Goal: Task Accomplishment & Management: Manage account settings

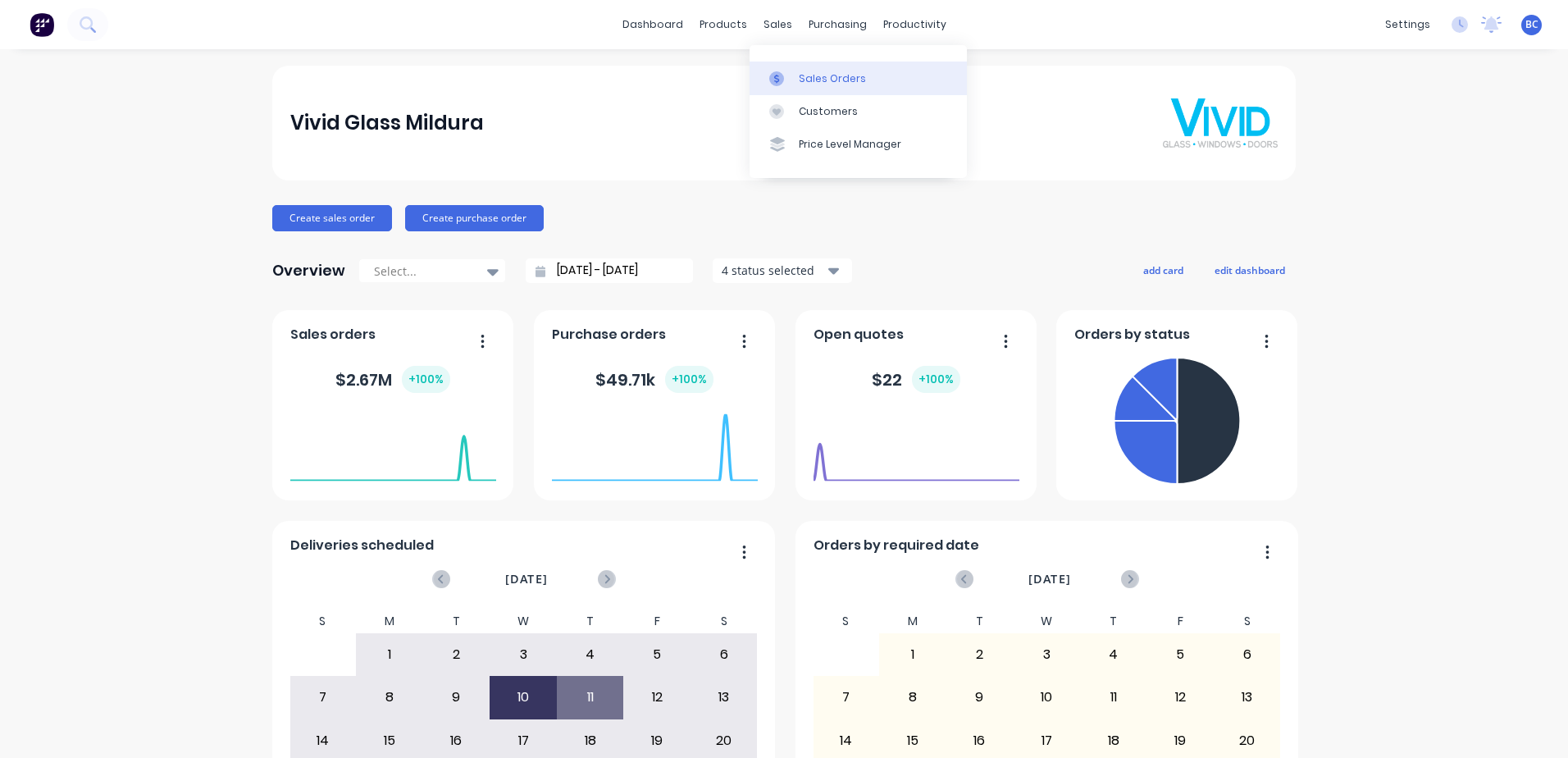
click at [808, 75] on div "Sales Orders" at bounding box center [832, 79] width 68 height 15
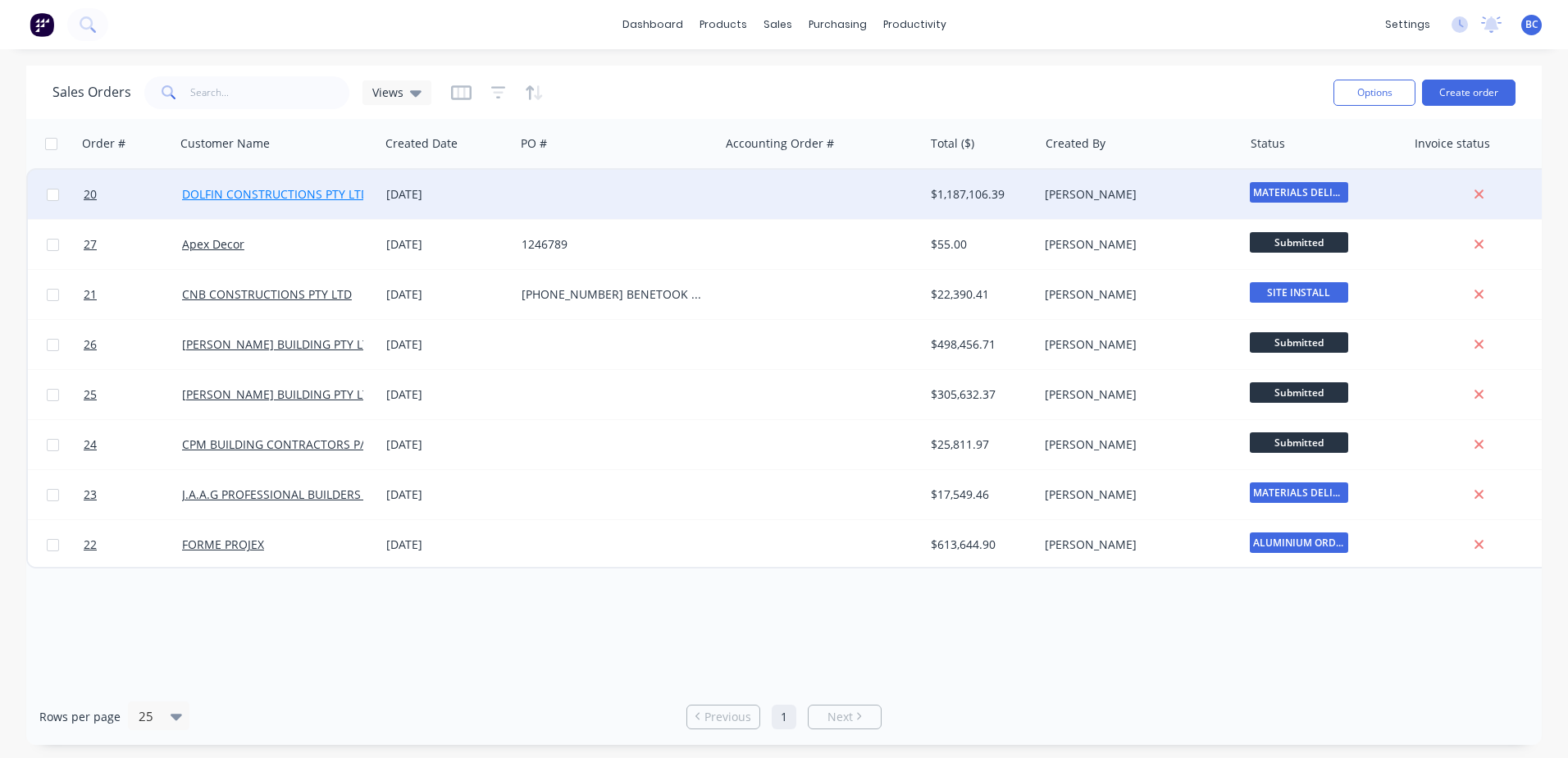
click at [329, 196] on link "DOLFIN CONSTRUCTIONS PTY LTD" at bounding box center [275, 193] width 187 height 16
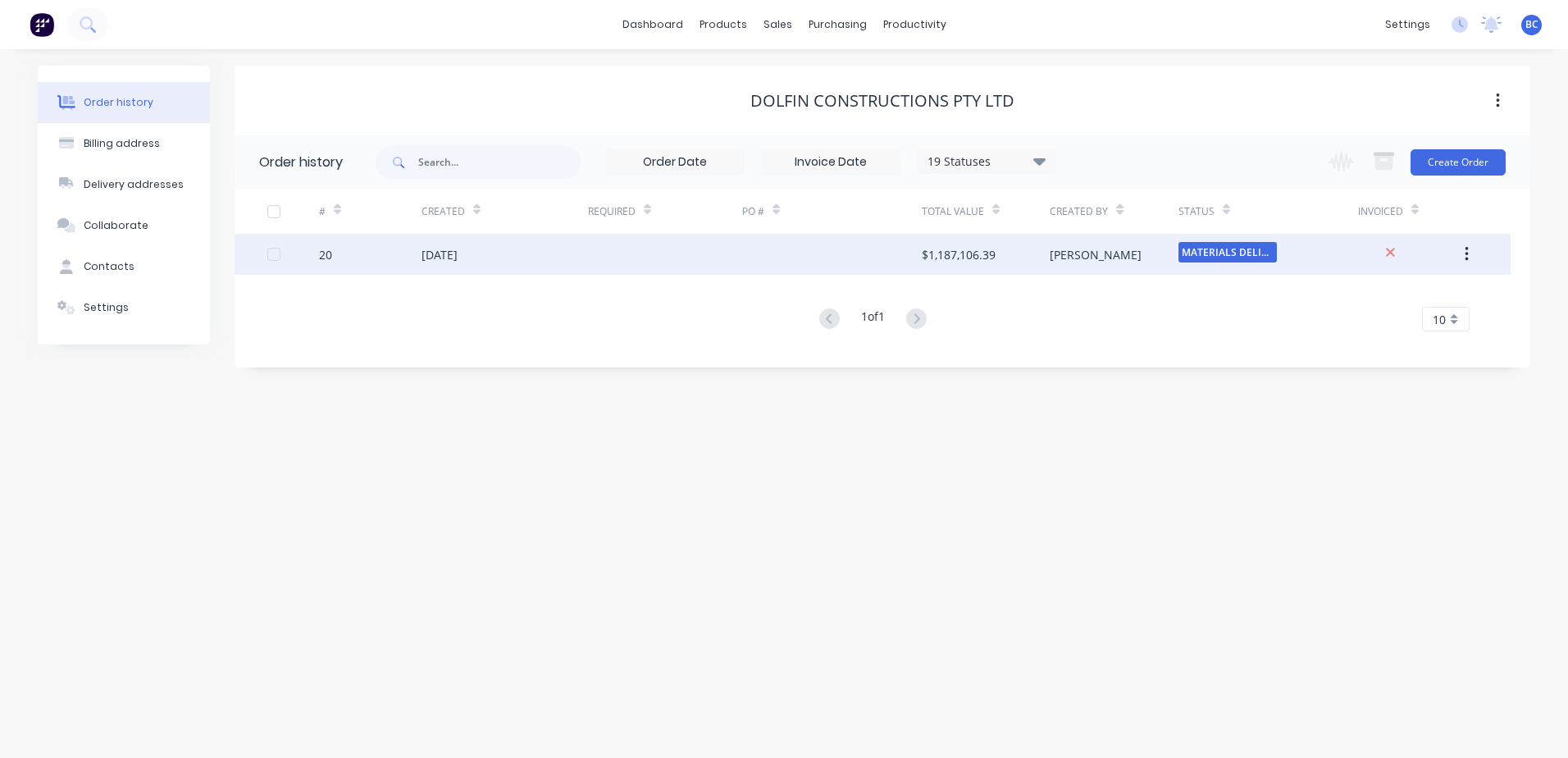
click at [1334, 255] on div "MATERIALS DELIV..." at bounding box center [1268, 254] width 179 height 41
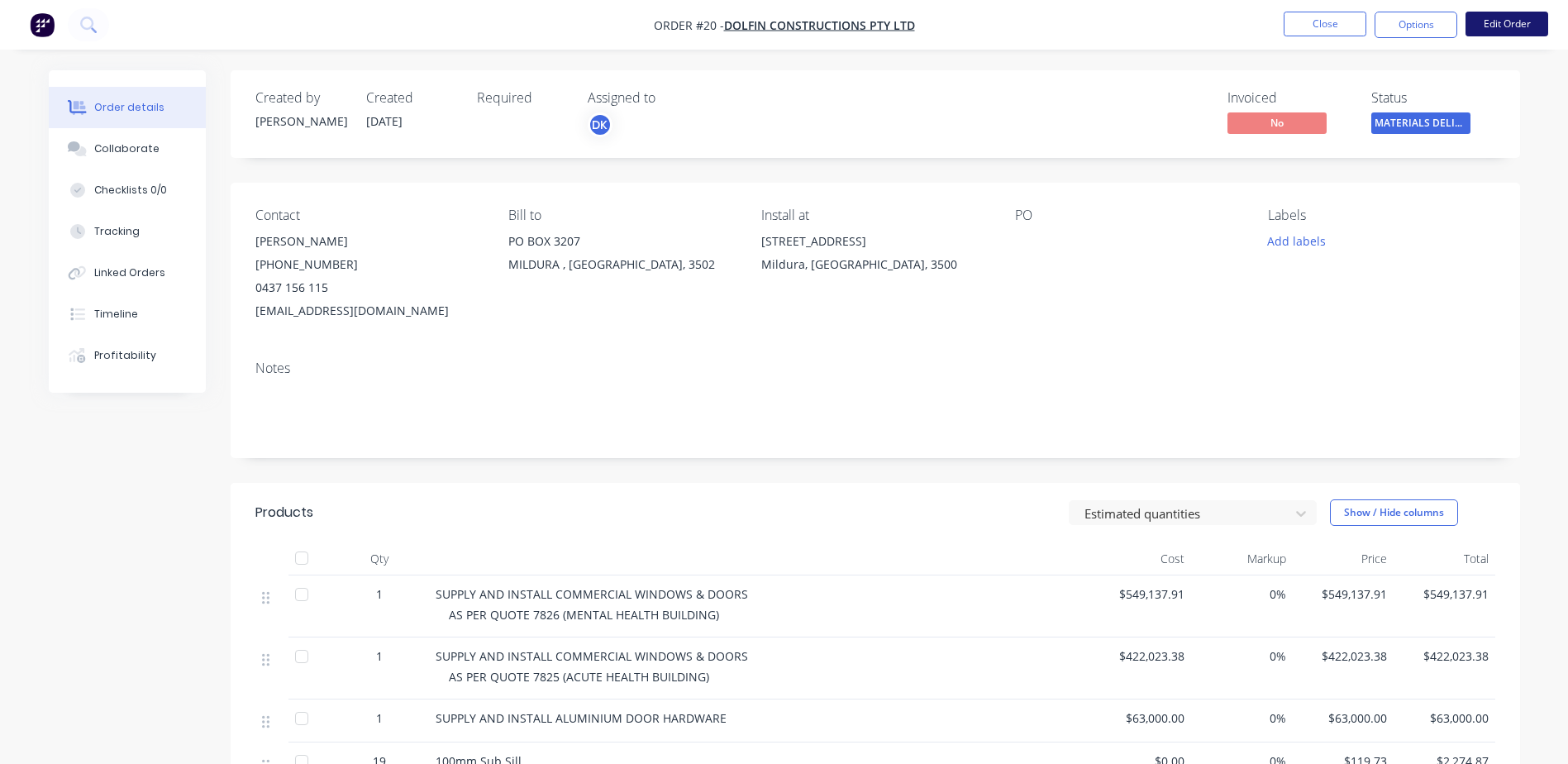
click at [1510, 29] on button "Edit Order" at bounding box center [1507, 24] width 82 height 25
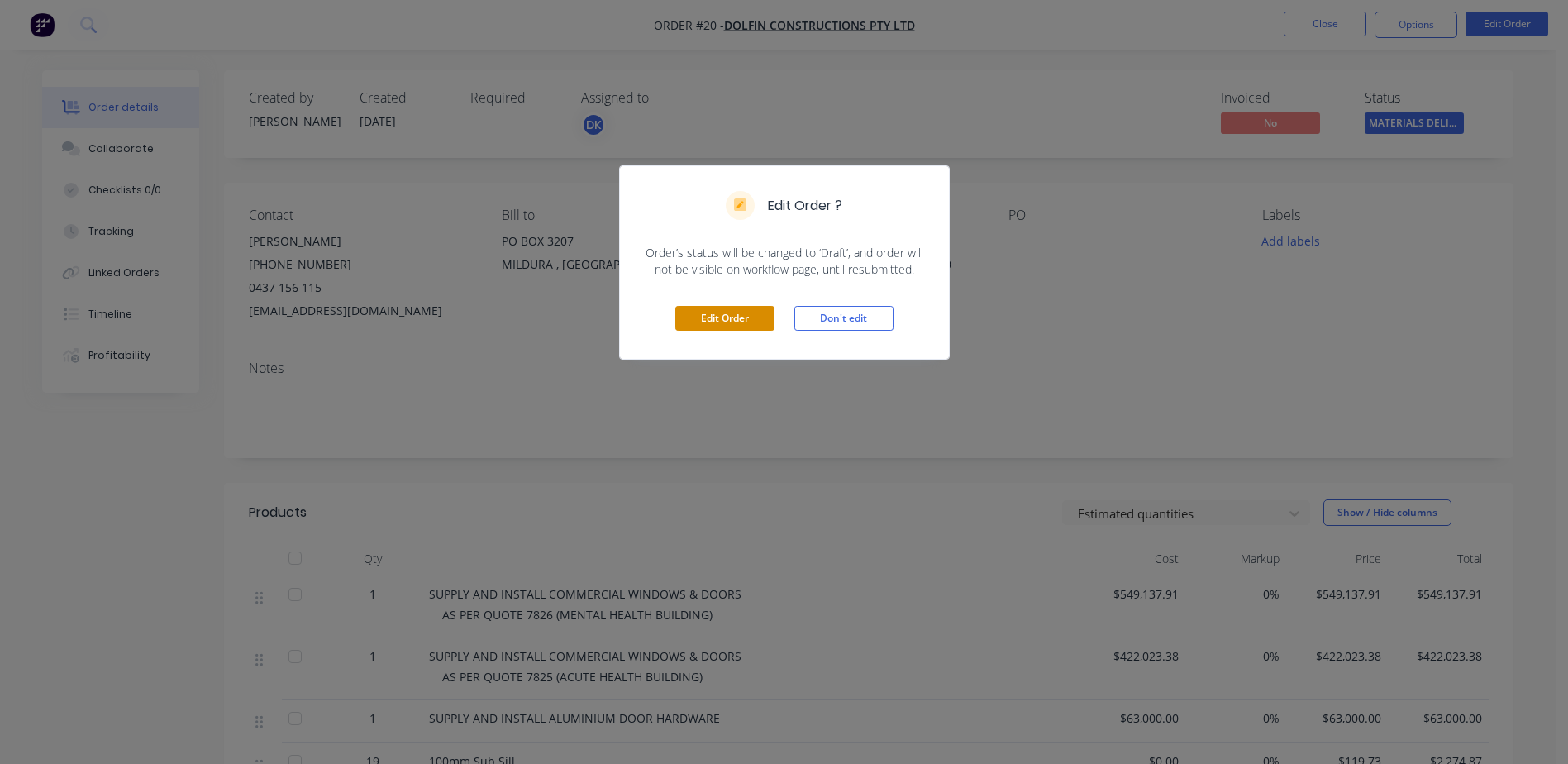
click at [723, 316] on button "Edit Order" at bounding box center [724, 318] width 99 height 25
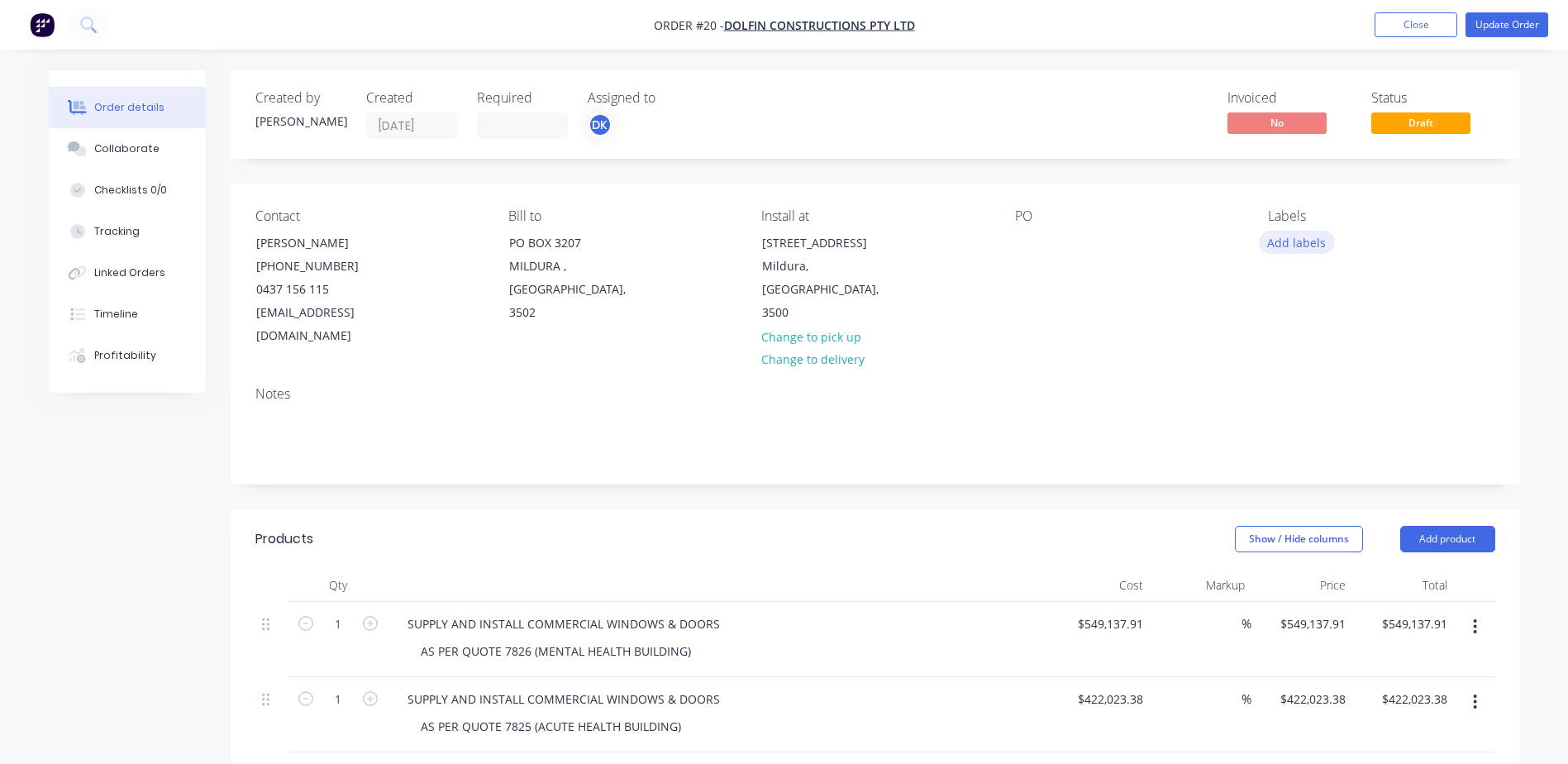
click at [1300, 245] on button "Add labels" at bounding box center [1297, 242] width 76 height 23
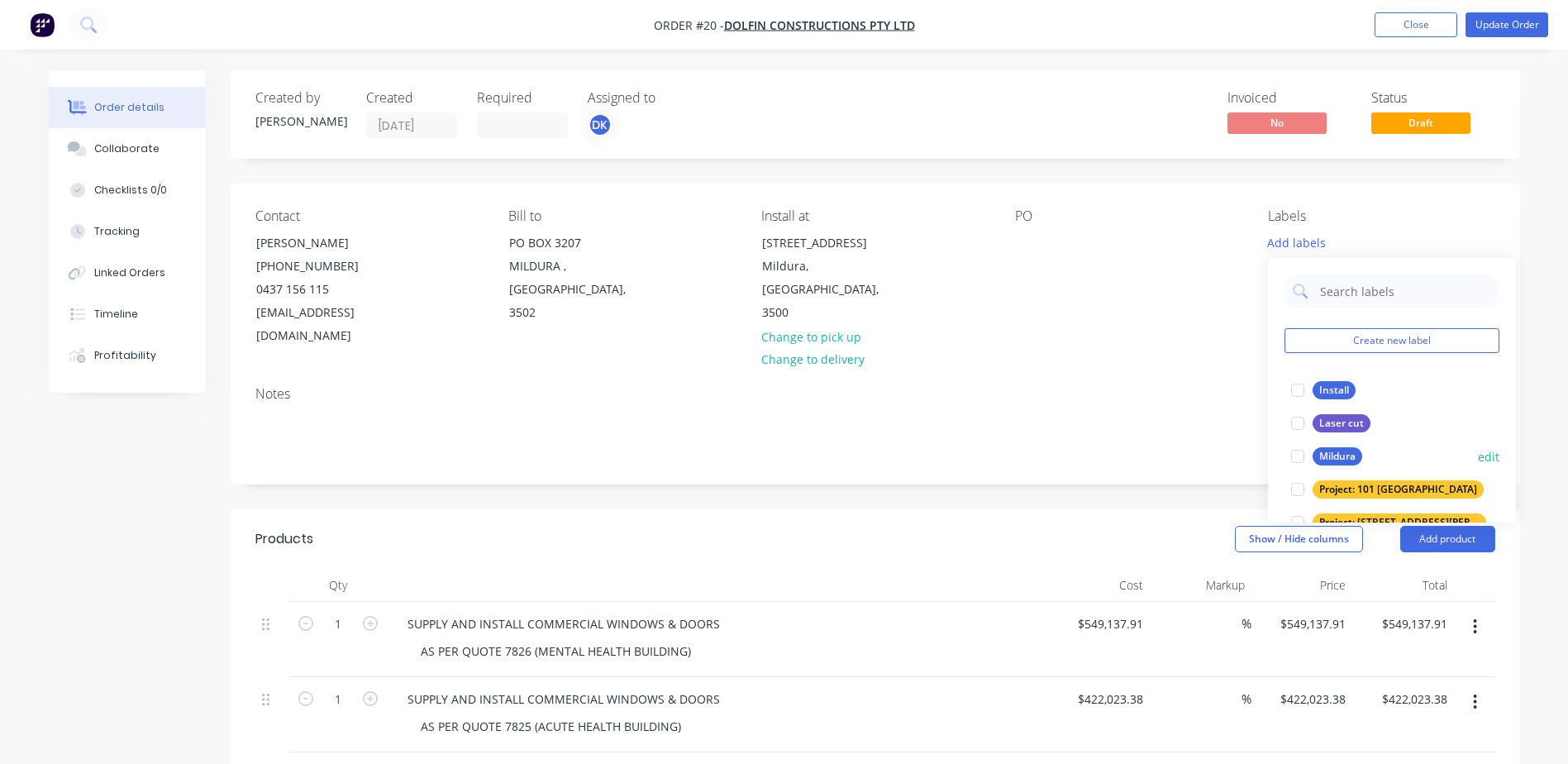
click at [1298, 456] on div at bounding box center [1298, 456] width 33 height 33
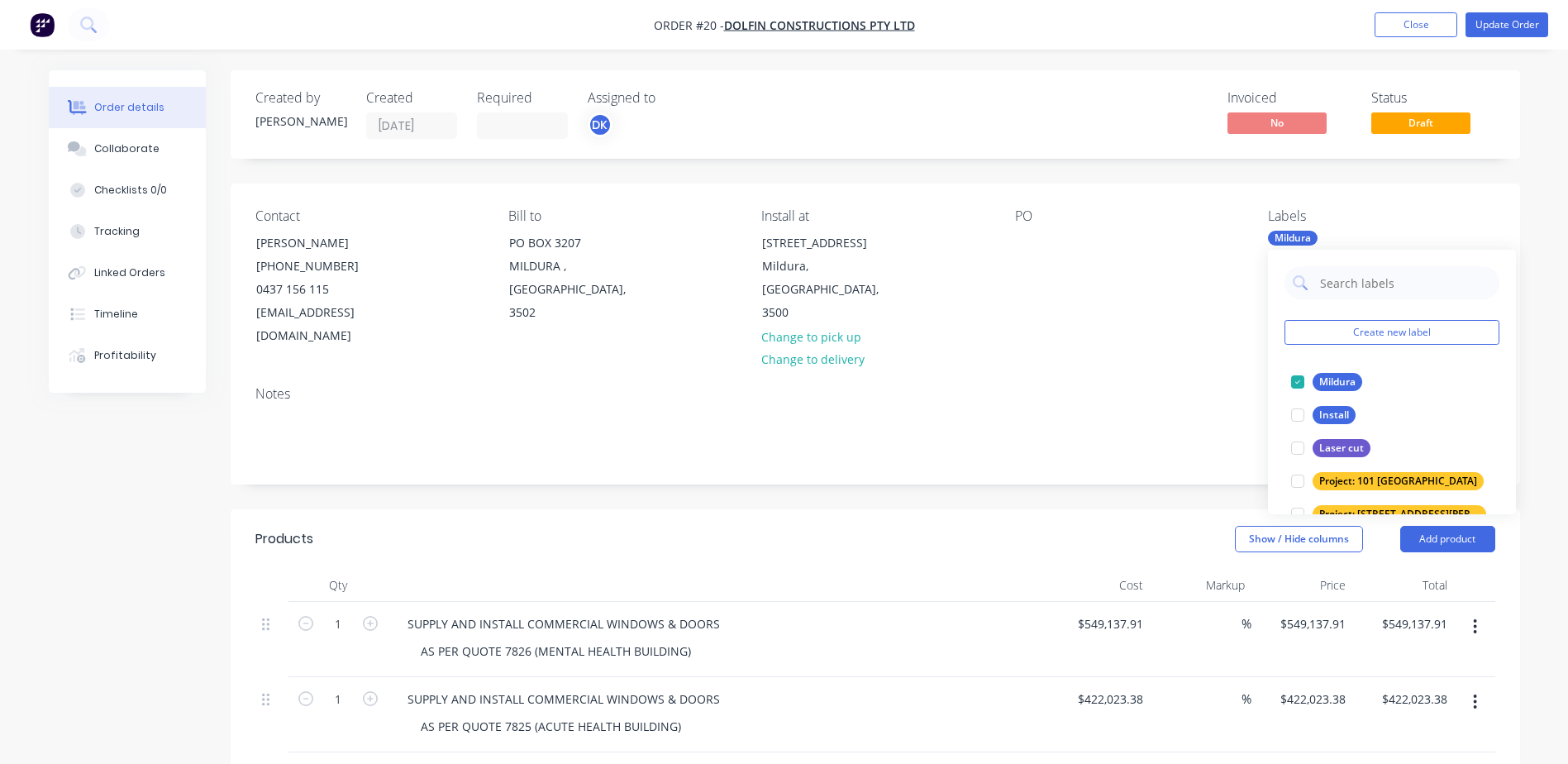
click at [1196, 286] on div "PO" at bounding box center [1128, 278] width 227 height 140
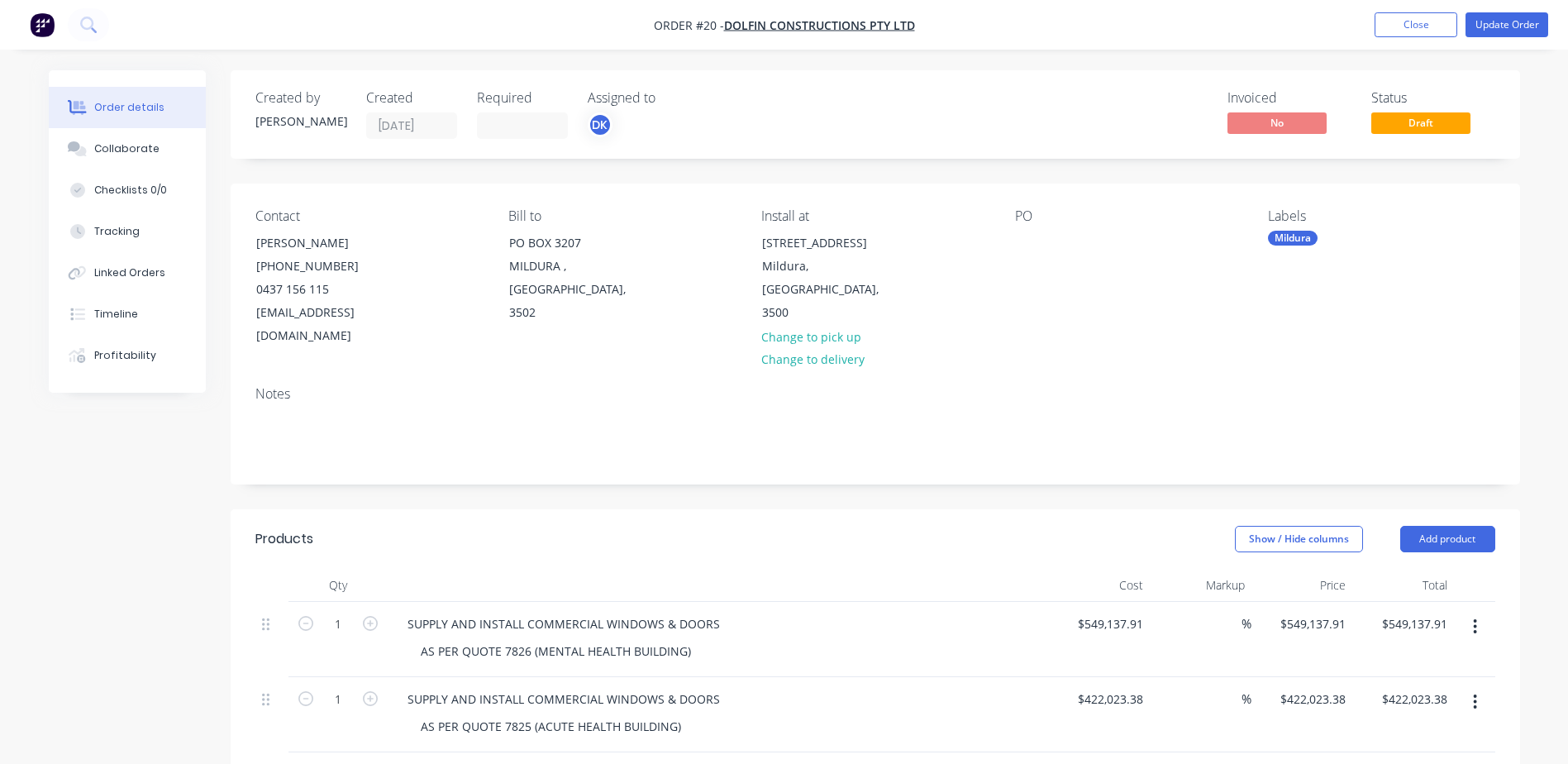
click at [1046, 227] on div "PO" at bounding box center [1128, 278] width 227 height 140
click at [1028, 241] on div at bounding box center [1028, 242] width 26 height 24
click at [1031, 237] on div at bounding box center [1028, 242] width 26 height 24
click at [918, 509] on header "Products Show / Hide columns Add product" at bounding box center [876, 538] width 1290 height 60
click at [1521, 29] on button "Update Order" at bounding box center [1507, 25] width 82 height 25
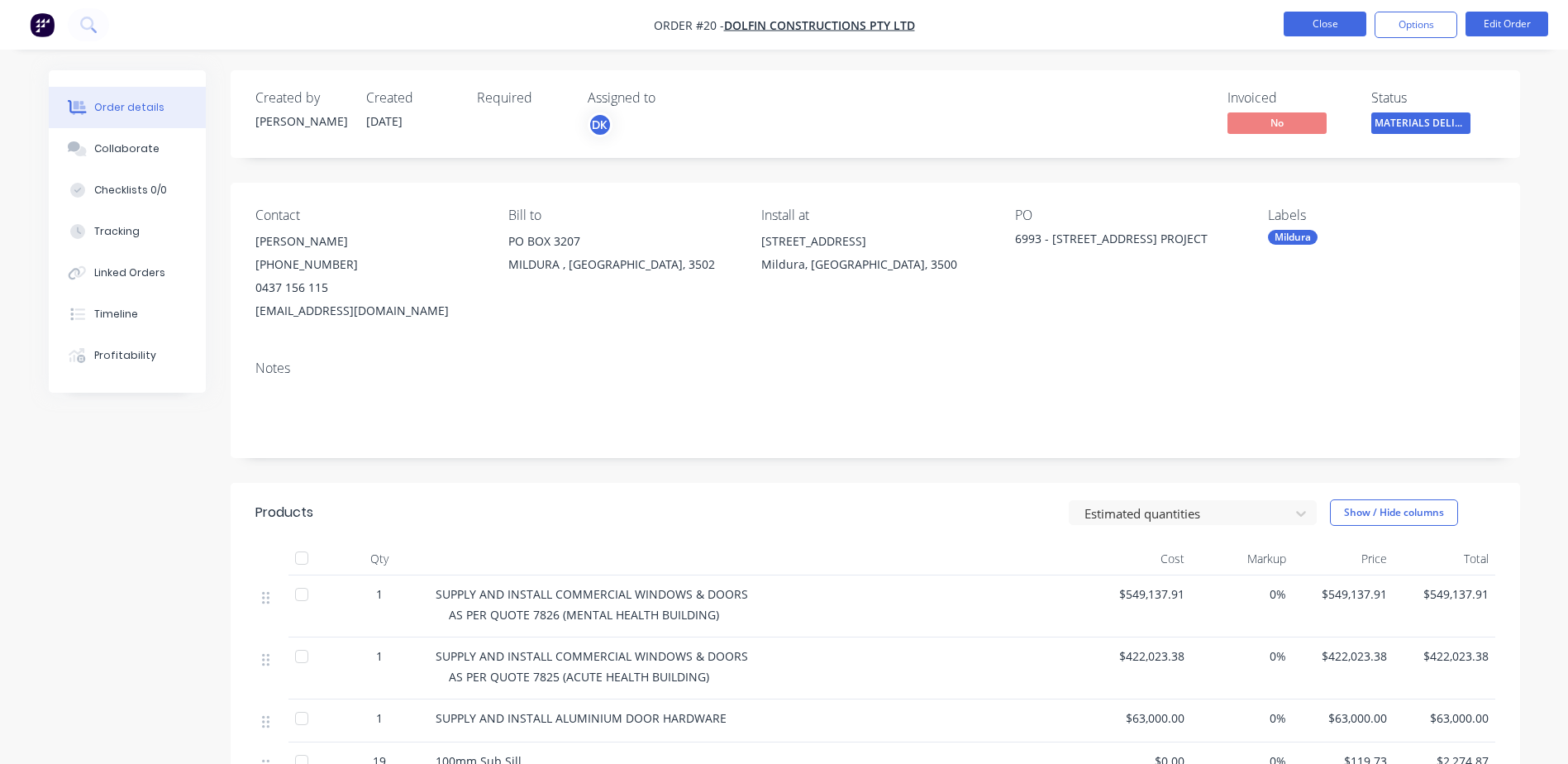
click at [1315, 18] on button "Close" at bounding box center [1325, 24] width 82 height 25
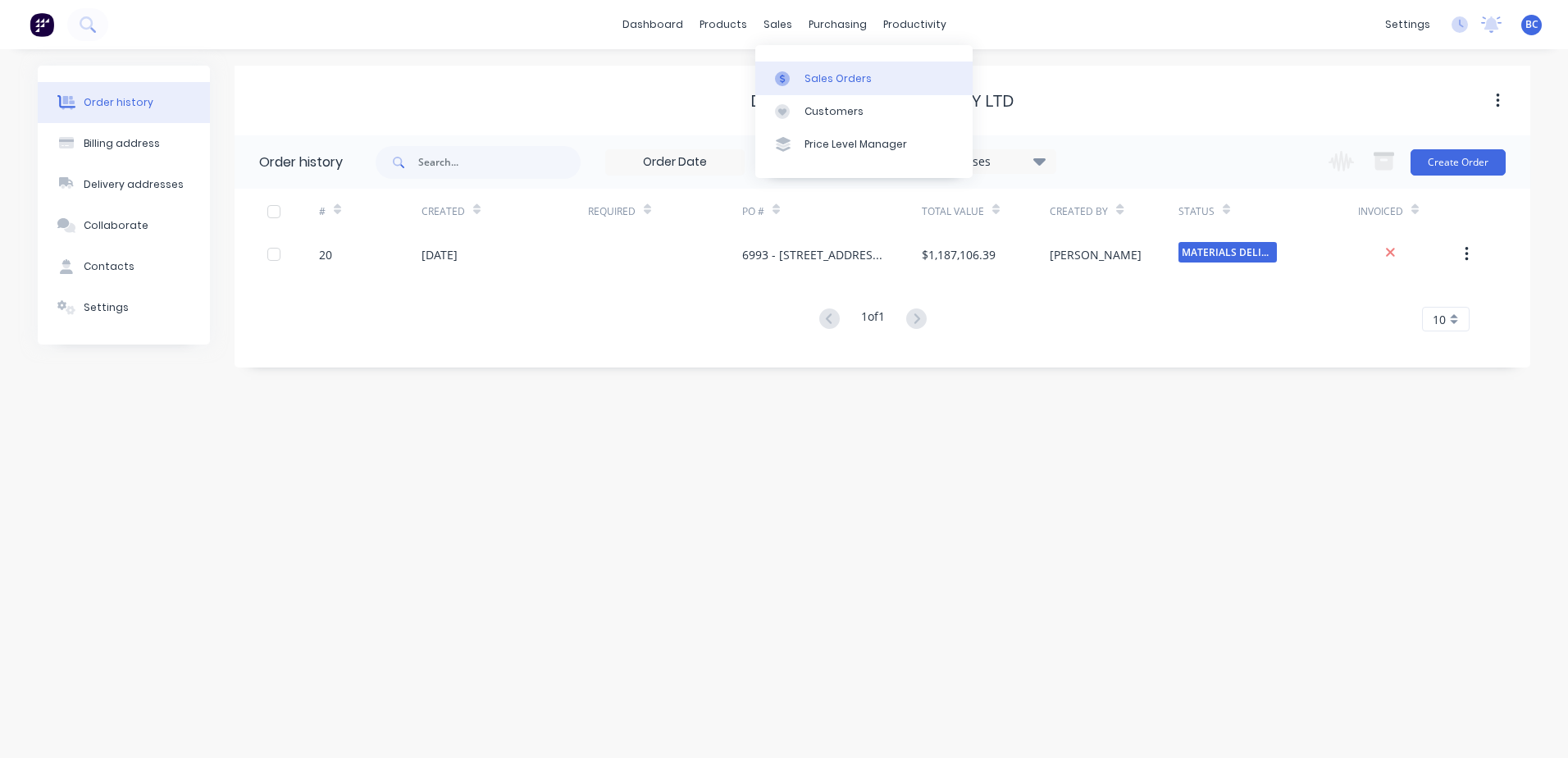
click at [818, 66] on link "Sales Orders" at bounding box center [864, 78] width 218 height 33
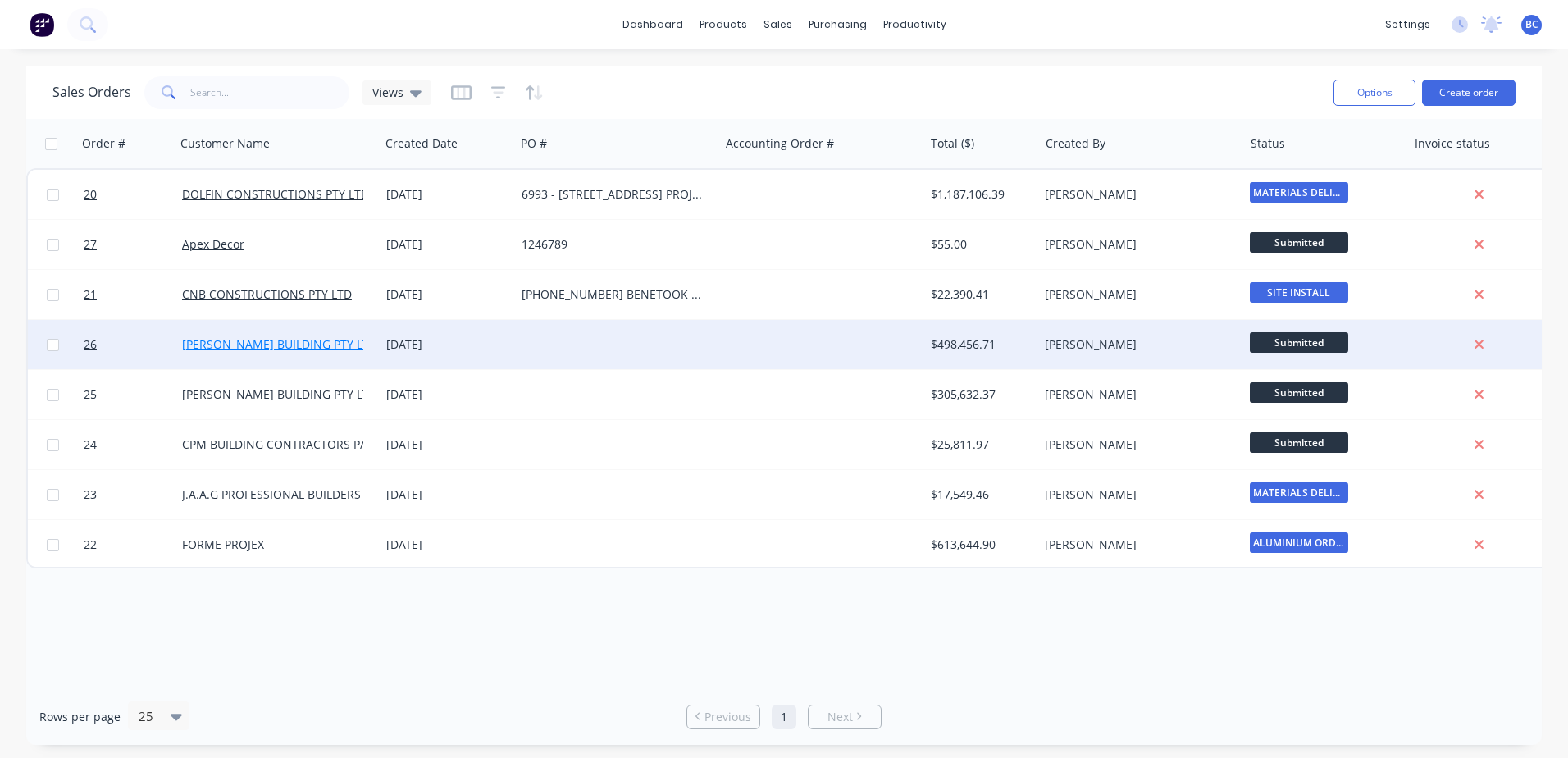
click at [310, 344] on link "[PERSON_NAME] BUILDING PTY LTD" at bounding box center [280, 343] width 195 height 16
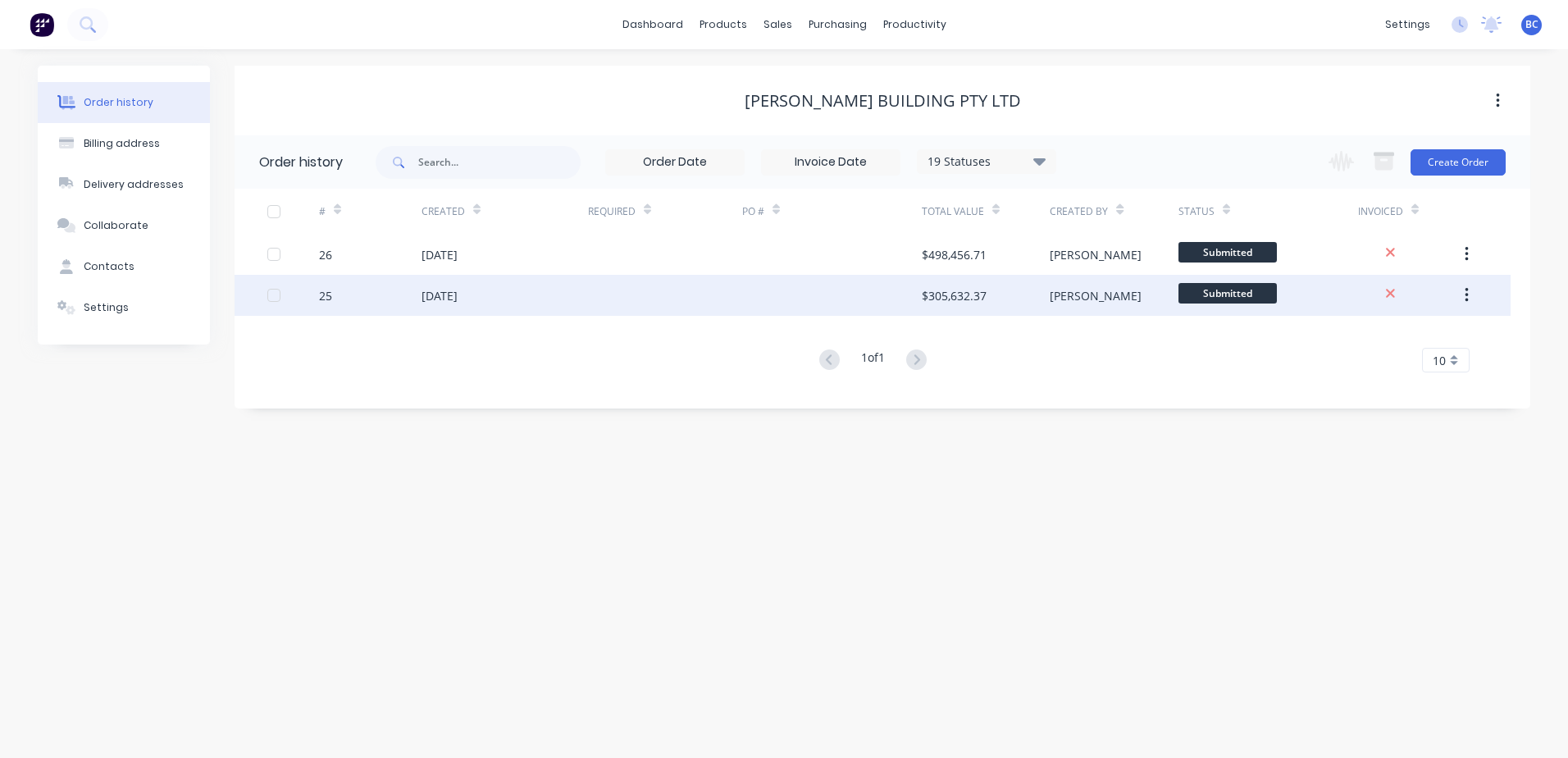
click at [962, 296] on div "$305,632.37" at bounding box center [954, 296] width 65 height 17
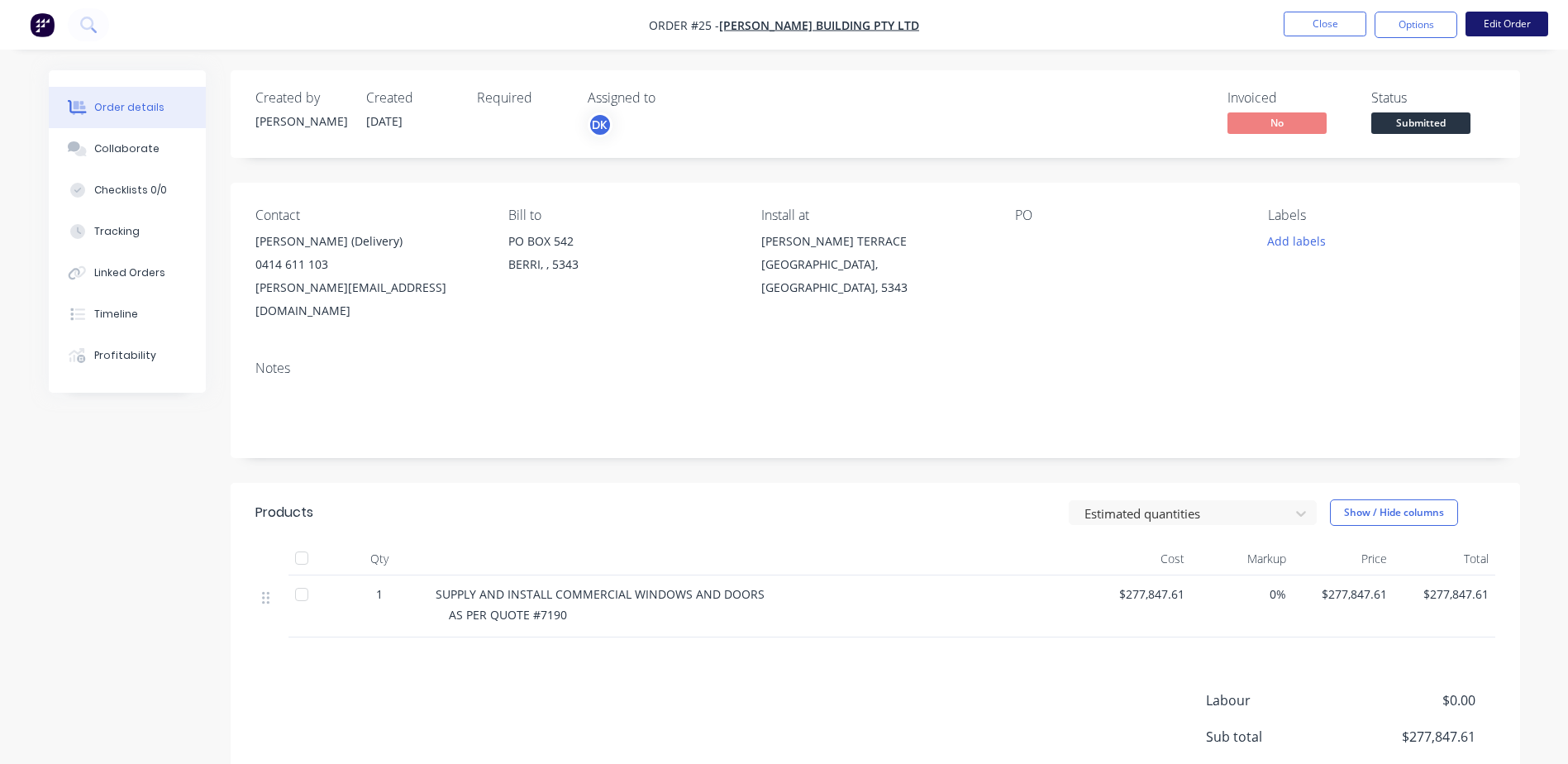
click at [1500, 27] on button "Edit Order" at bounding box center [1507, 24] width 82 height 25
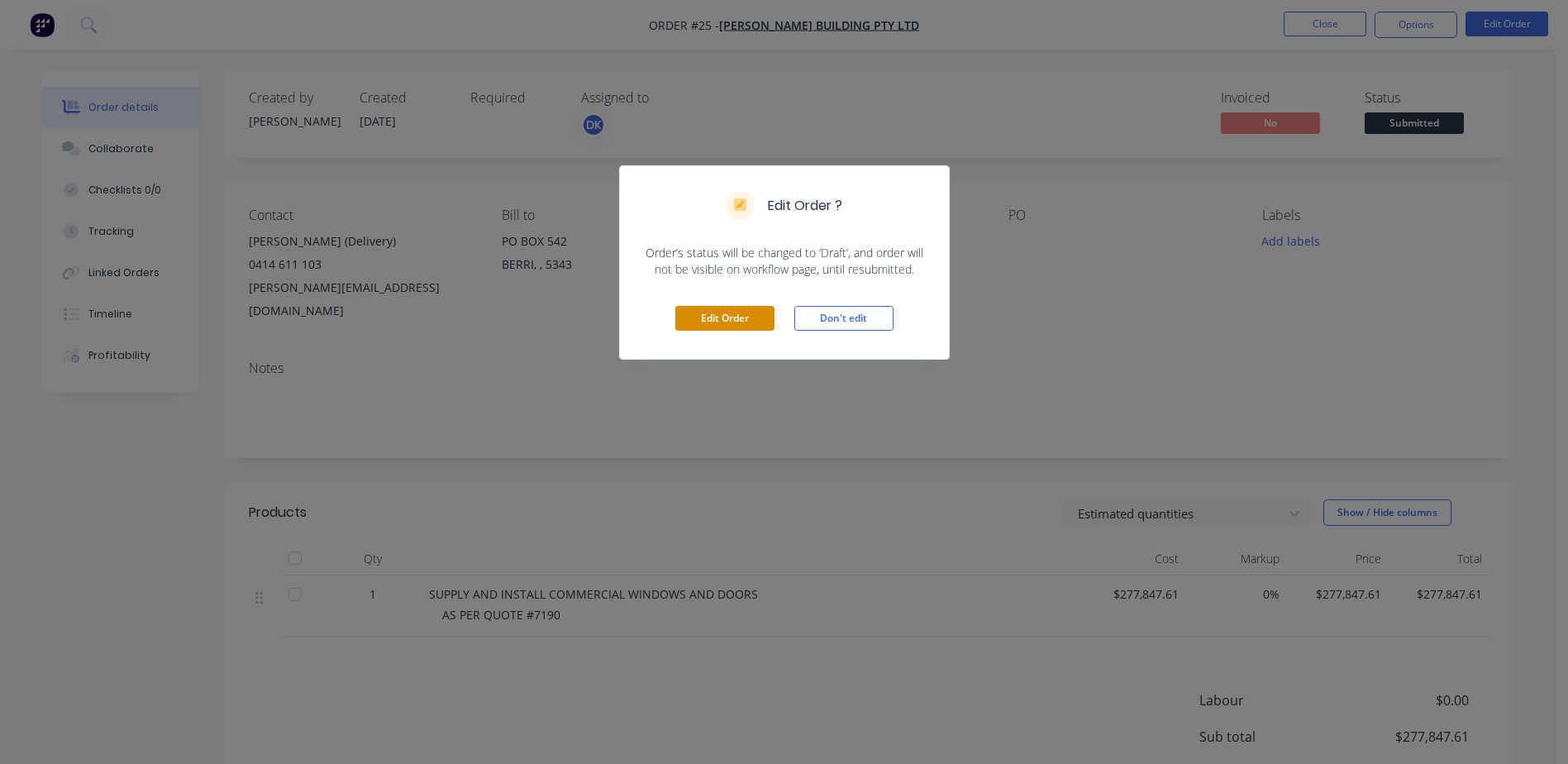
click at [769, 321] on button "Edit Order" at bounding box center [724, 318] width 99 height 25
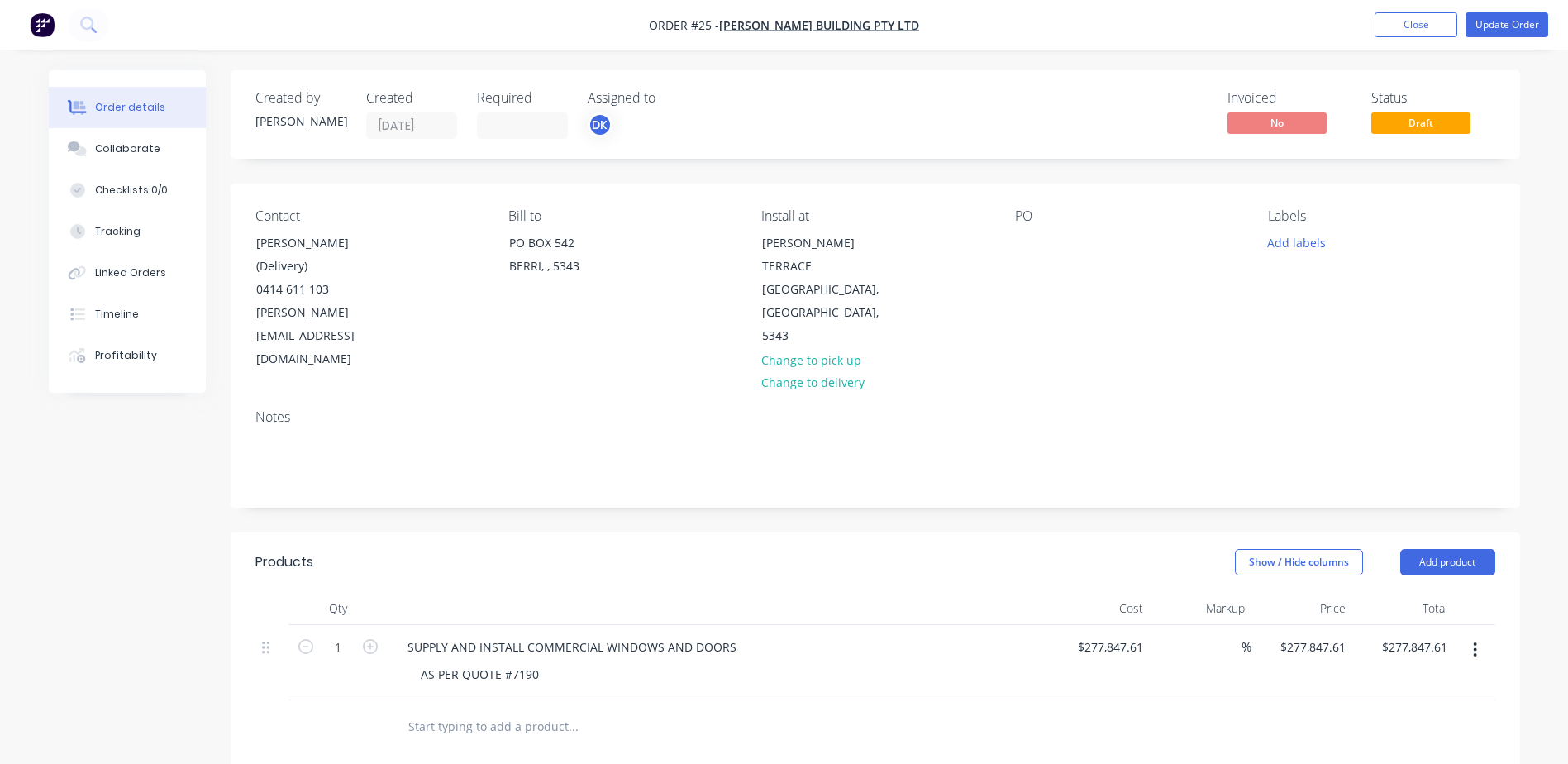
click at [1053, 243] on div "PO" at bounding box center [1128, 289] width 227 height 163
click at [1023, 233] on div at bounding box center [1028, 242] width 26 height 24
paste div
click at [1060, 242] on div "7190 OLRS SCHOOL BERRI" at bounding box center [1100, 242] width 170 height 24
click at [1312, 241] on button "Add labels" at bounding box center [1297, 242] width 76 height 23
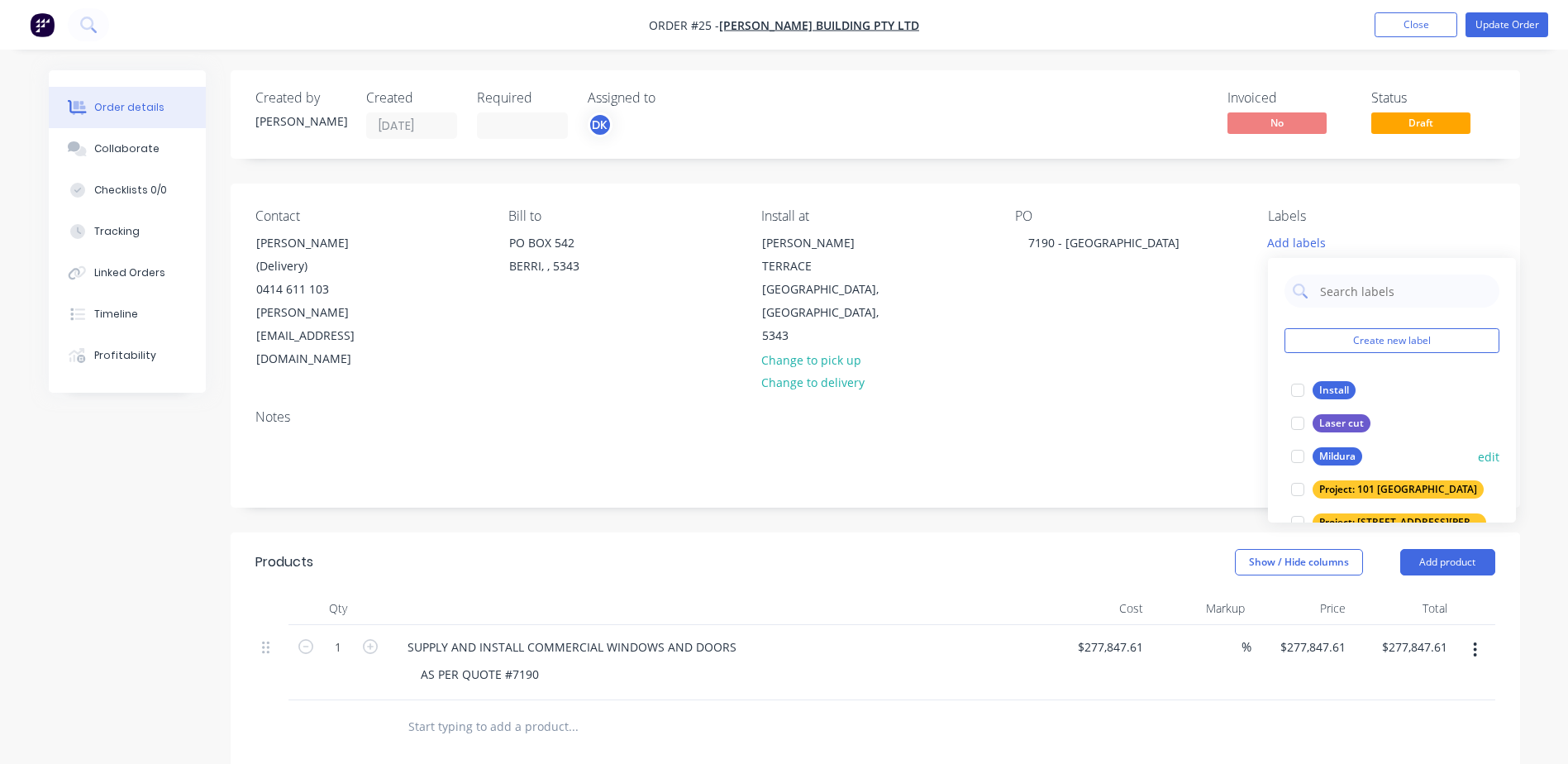
click at [1317, 457] on div "Mildura" at bounding box center [1337, 456] width 49 height 18
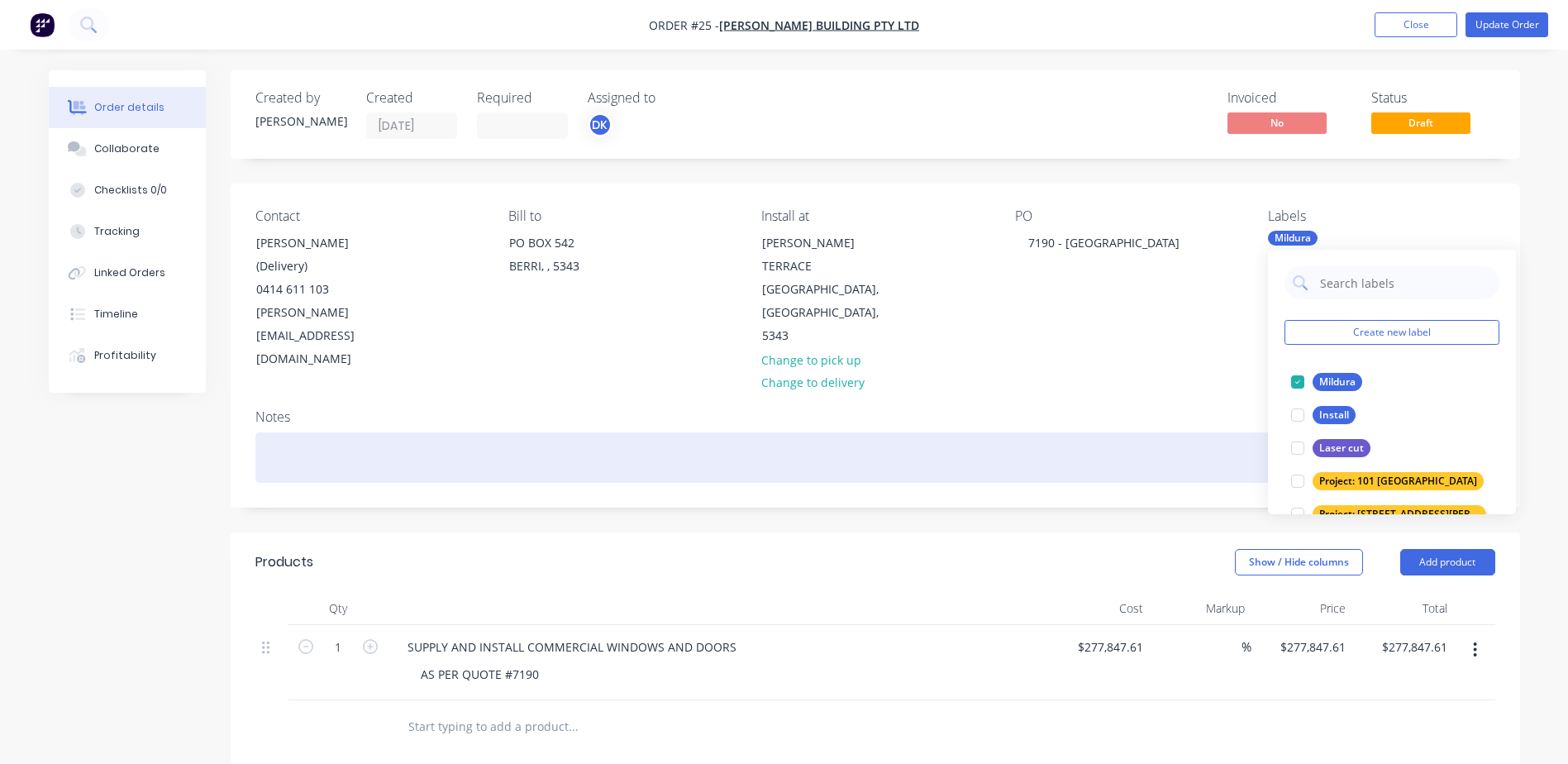
click at [1106, 432] on div at bounding box center [875, 457] width 1240 height 50
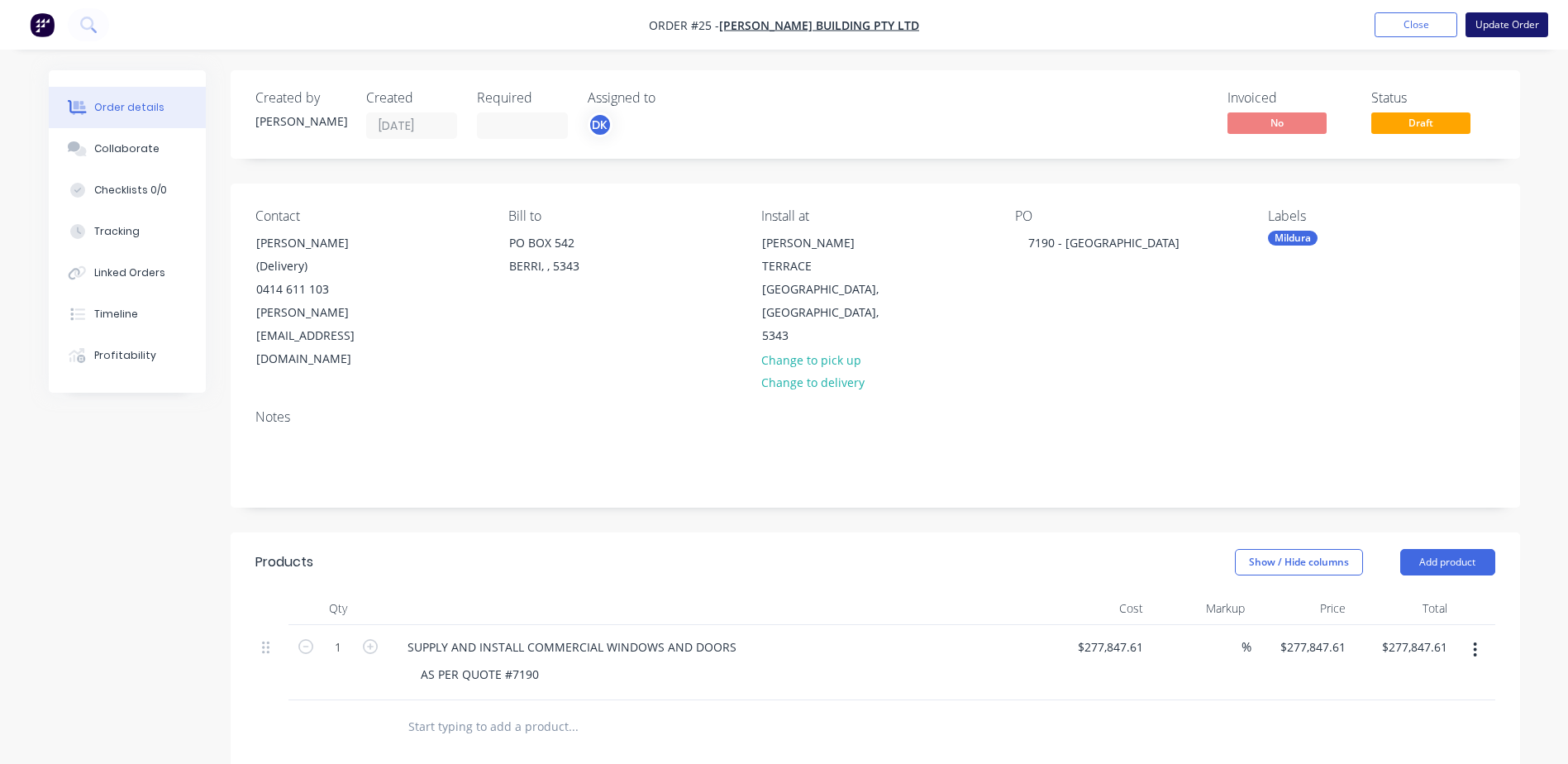
click at [1507, 18] on button "Update Order" at bounding box center [1507, 25] width 82 height 25
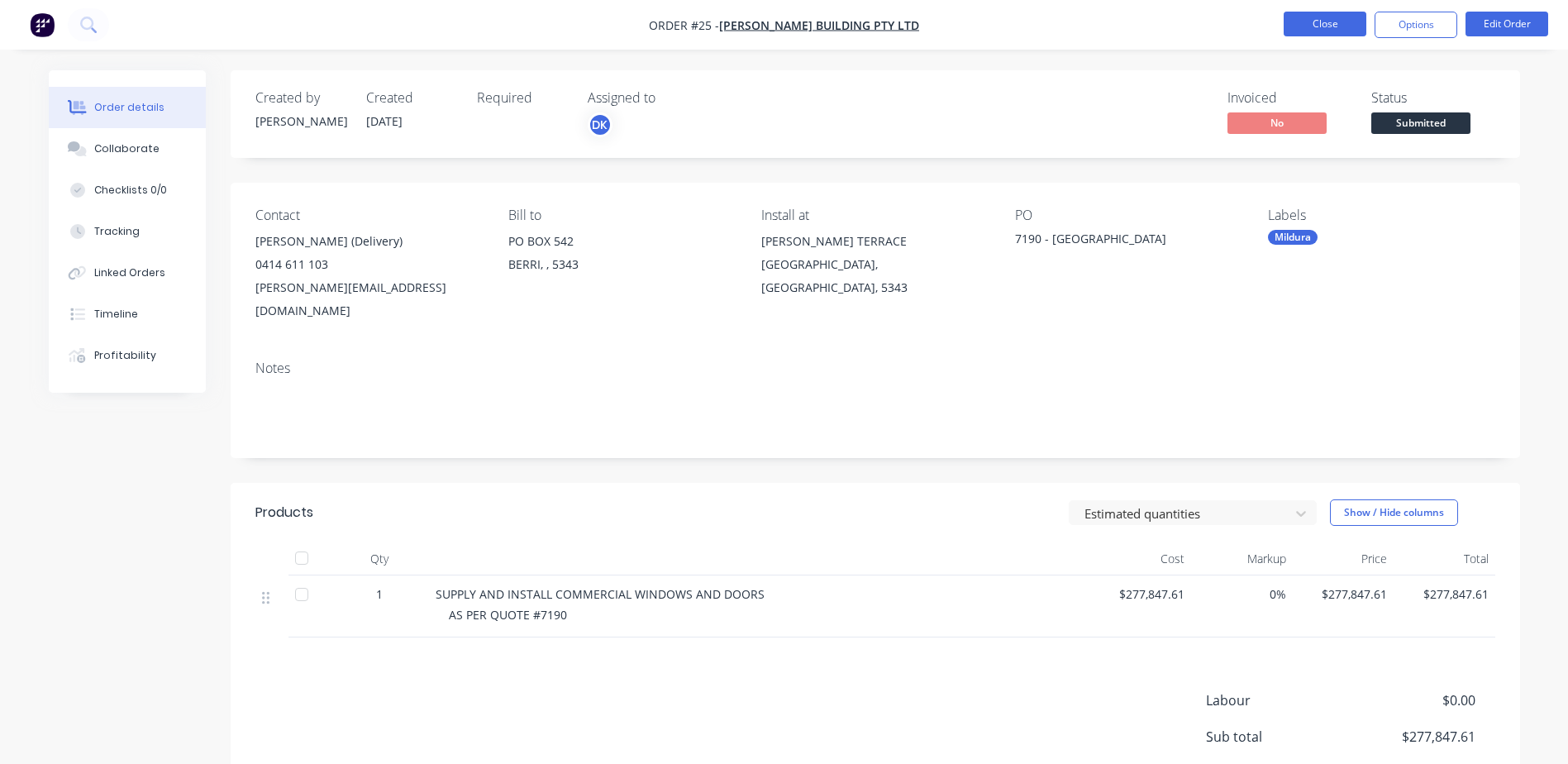
click at [1317, 24] on button "Close" at bounding box center [1325, 24] width 82 height 25
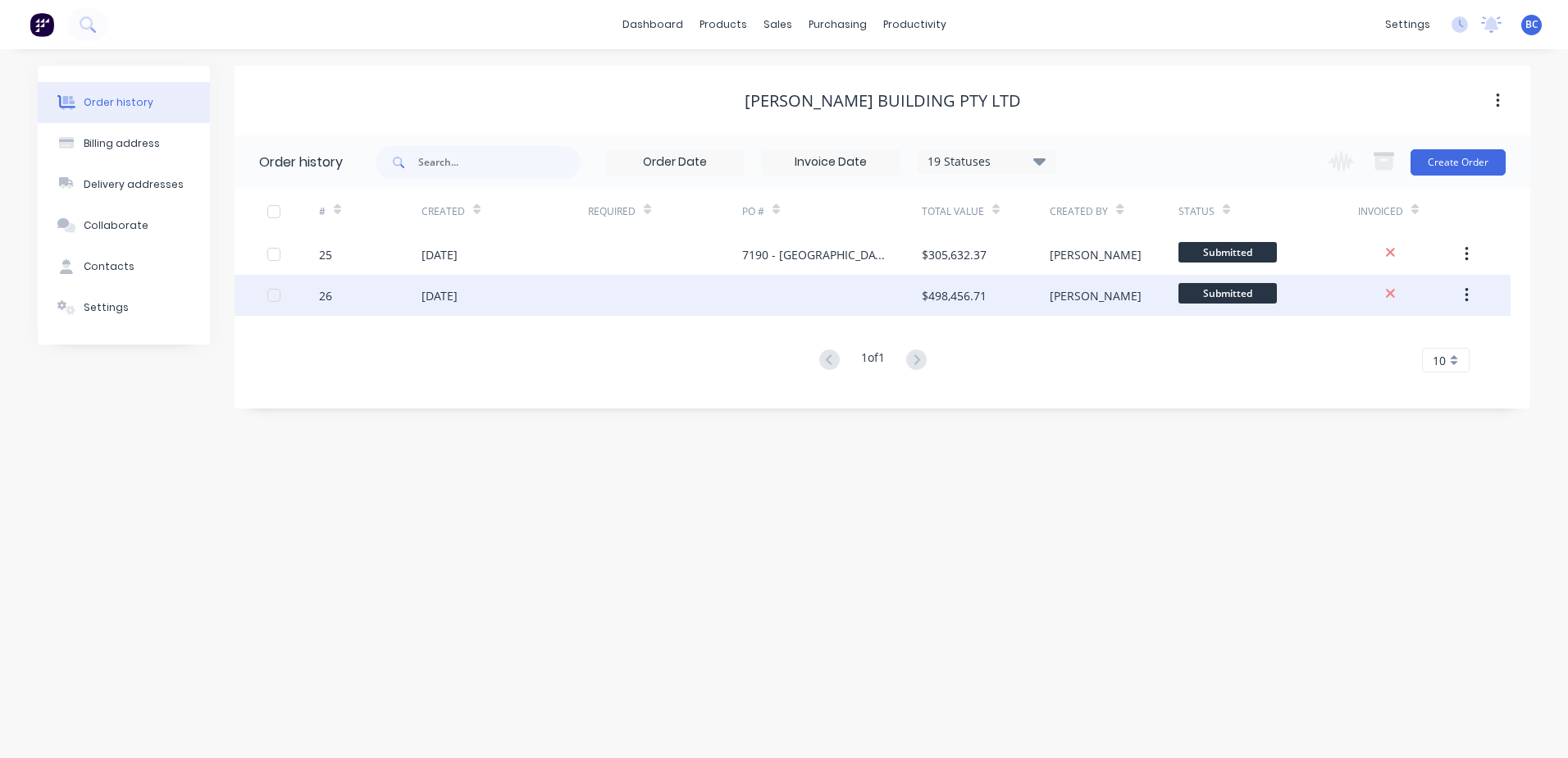
click at [875, 297] on div at bounding box center [831, 296] width 179 height 41
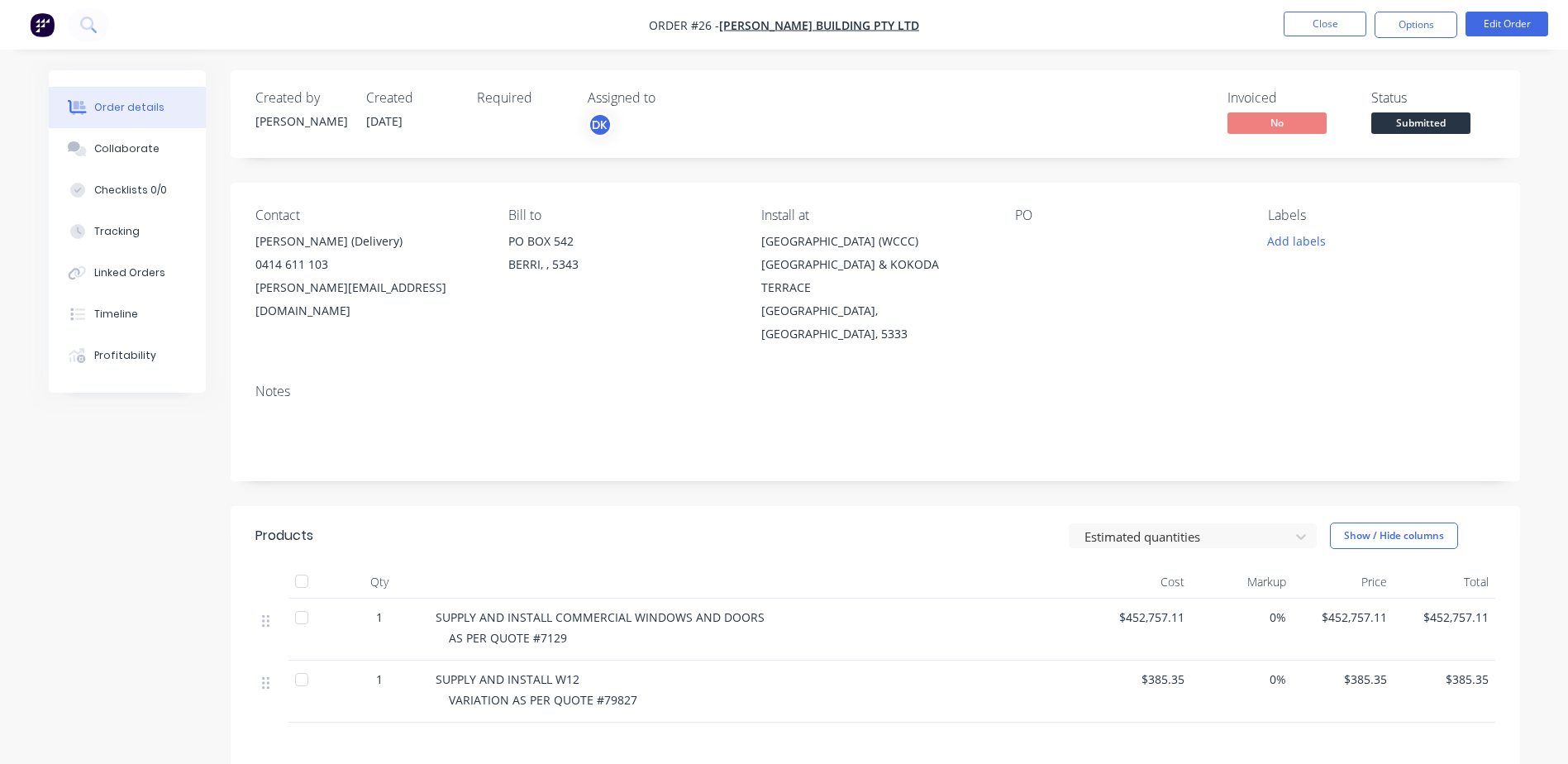
click at [1098, 246] on div at bounding box center [1118, 241] width 207 height 23
click at [1035, 226] on div "PO" at bounding box center [1128, 276] width 227 height 138
click at [1026, 237] on div at bounding box center [1118, 241] width 207 height 23
click at [1025, 217] on div "PO" at bounding box center [1128, 215] width 227 height 16
click at [1015, 246] on div at bounding box center [1118, 241] width 207 height 23
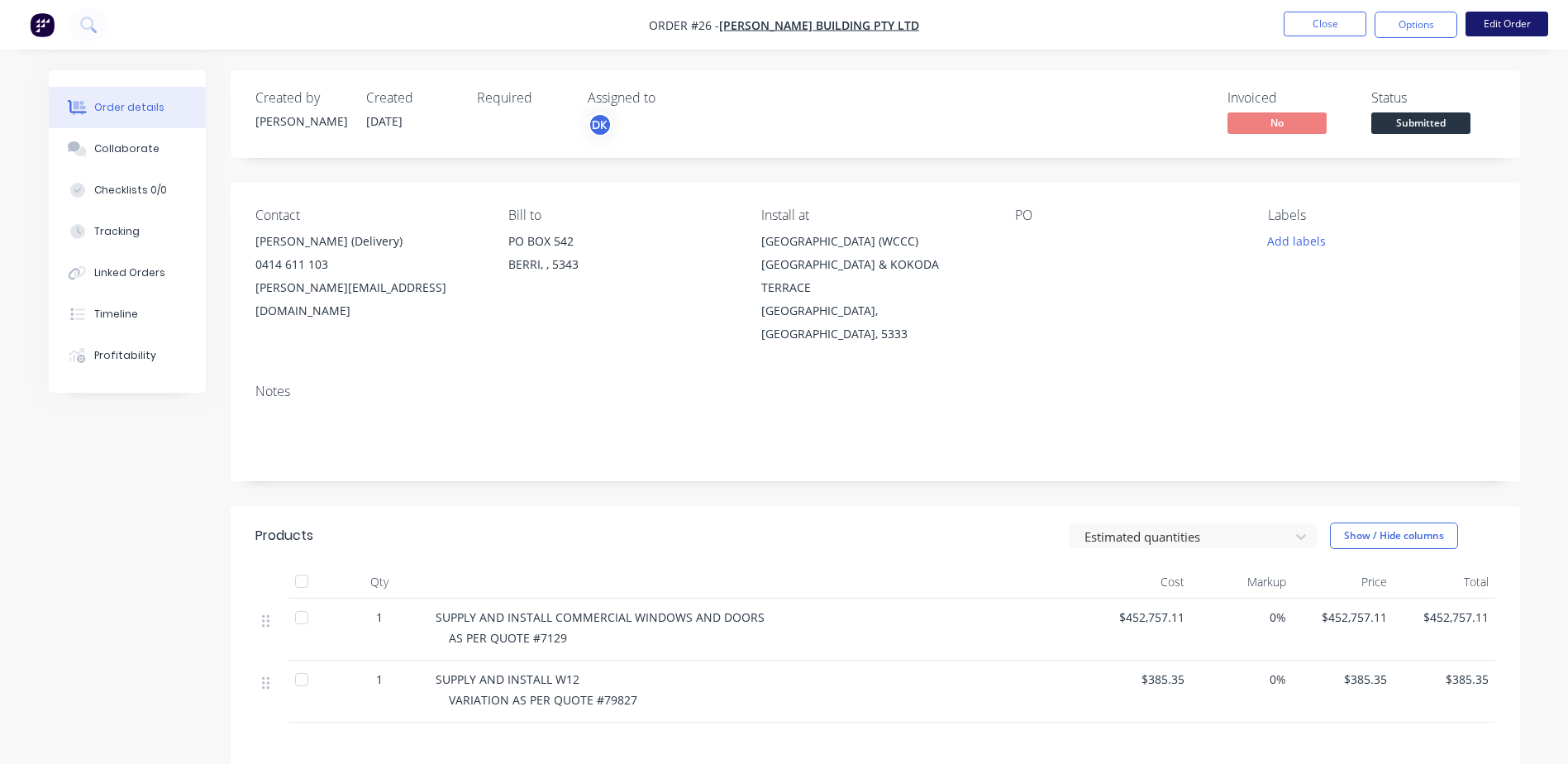
click at [1534, 31] on button "Edit Order" at bounding box center [1507, 24] width 82 height 25
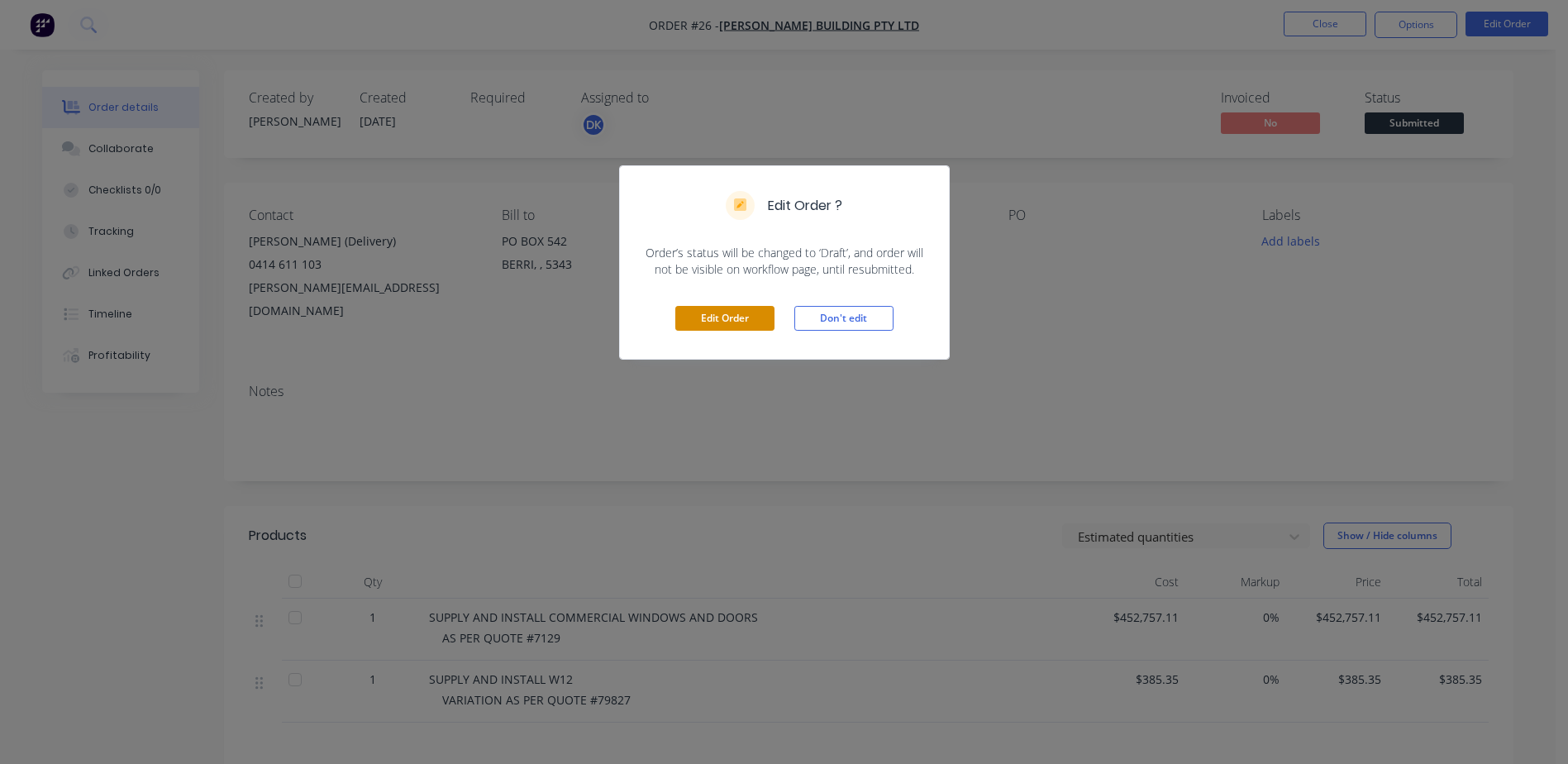
click at [734, 315] on button "Edit Order" at bounding box center [724, 318] width 99 height 25
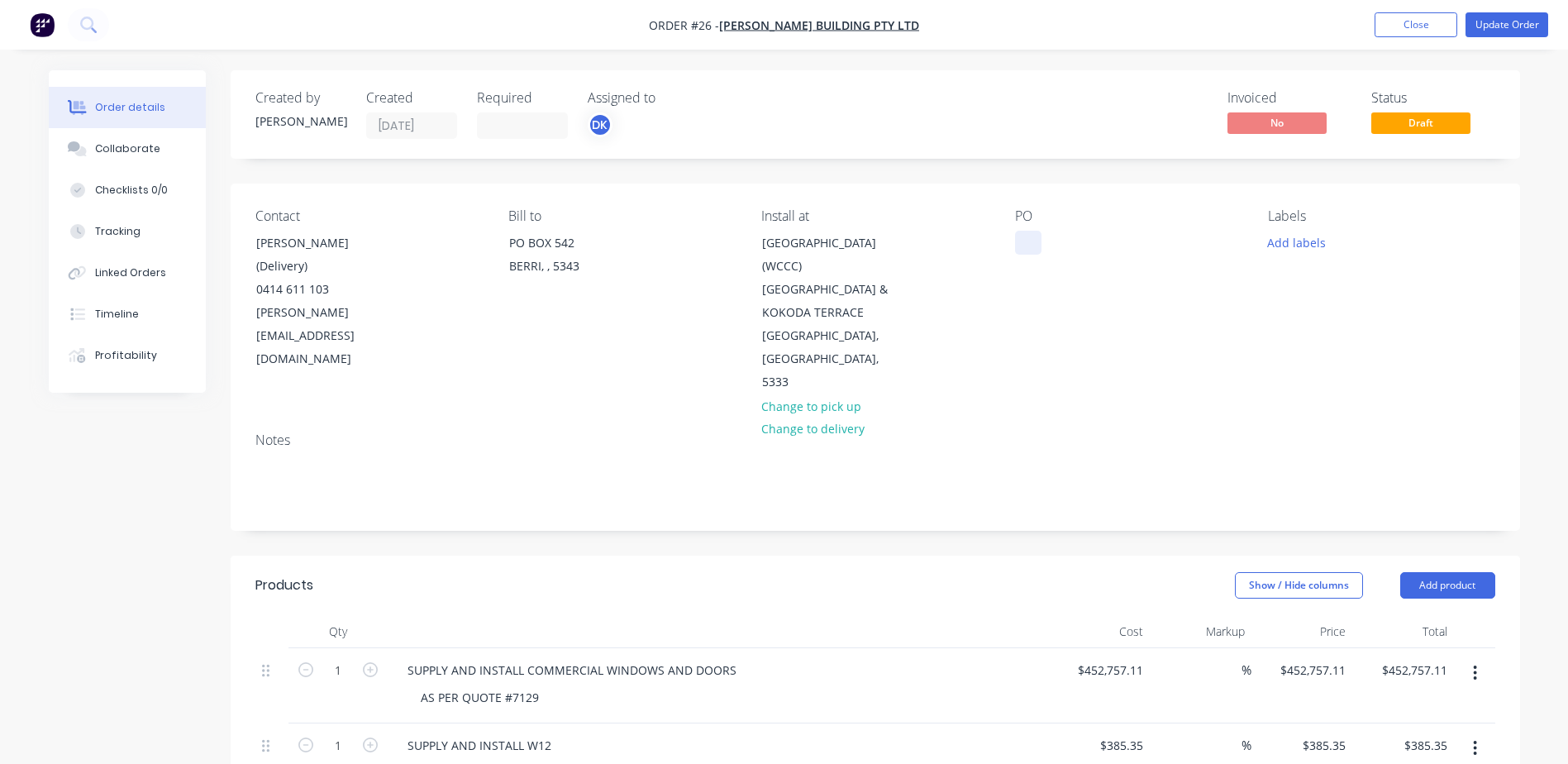
click at [1037, 243] on div at bounding box center [1028, 242] width 26 height 24
paste div
click at [1027, 246] on div "WOODLEIGH CHILDCARE PROJECT" at bounding box center [1118, 252] width 207 height 42
click at [1199, 367] on div "PO 7129 - WOODLEIGH CHILDCARE PROJECT" at bounding box center [1128, 301] width 227 height 186
click at [1292, 248] on button "Add labels" at bounding box center [1297, 242] width 76 height 23
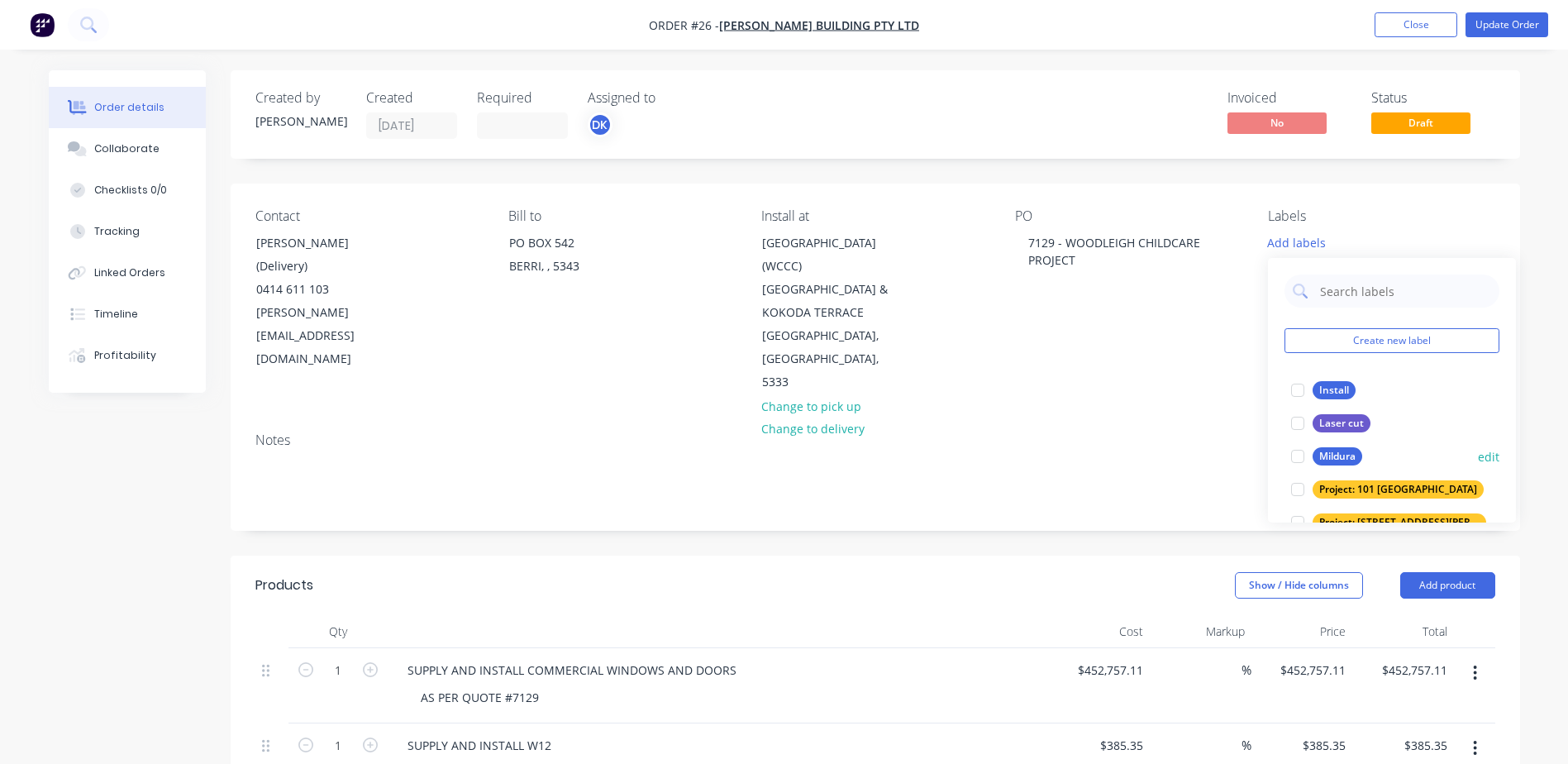
click at [1304, 454] on div at bounding box center [1298, 456] width 33 height 33
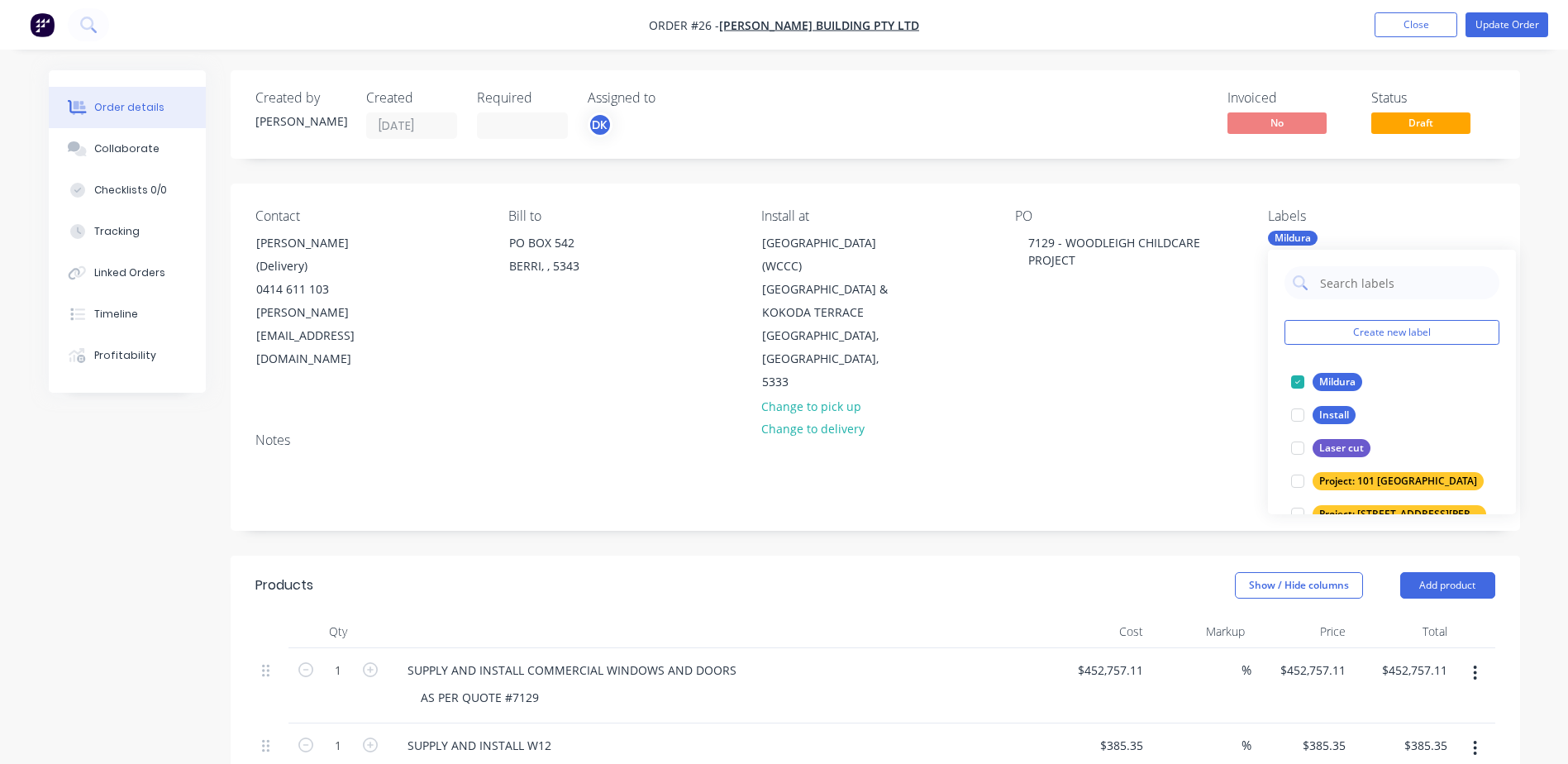
click at [1211, 381] on div "Contact [PERSON_NAME] (Delivery) 0414 611 103 [PERSON_NAME][EMAIL_ADDRESS][DOMA…" at bounding box center [876, 301] width 1290 height 235
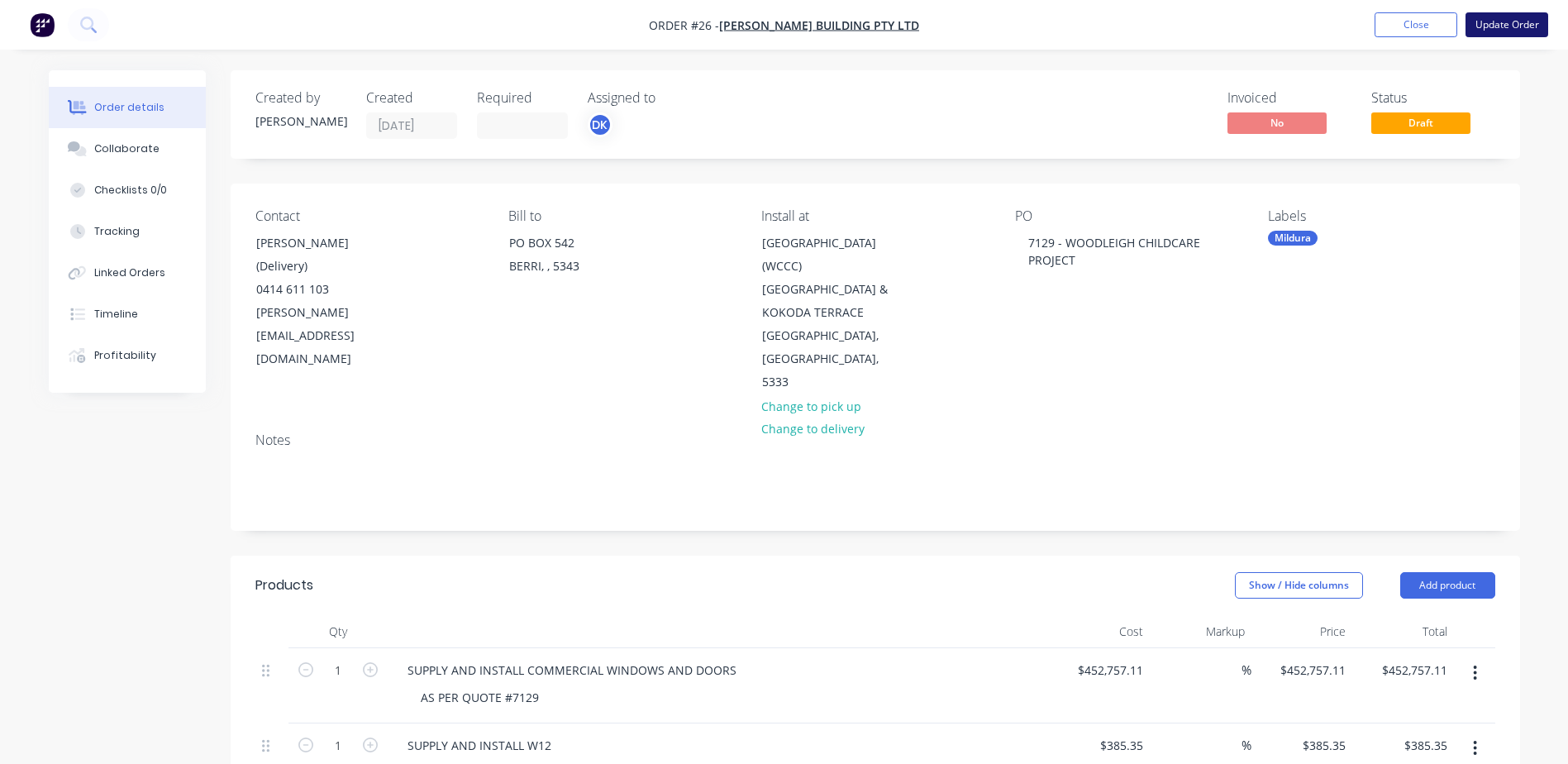
click at [1521, 26] on button "Update Order" at bounding box center [1507, 25] width 82 height 25
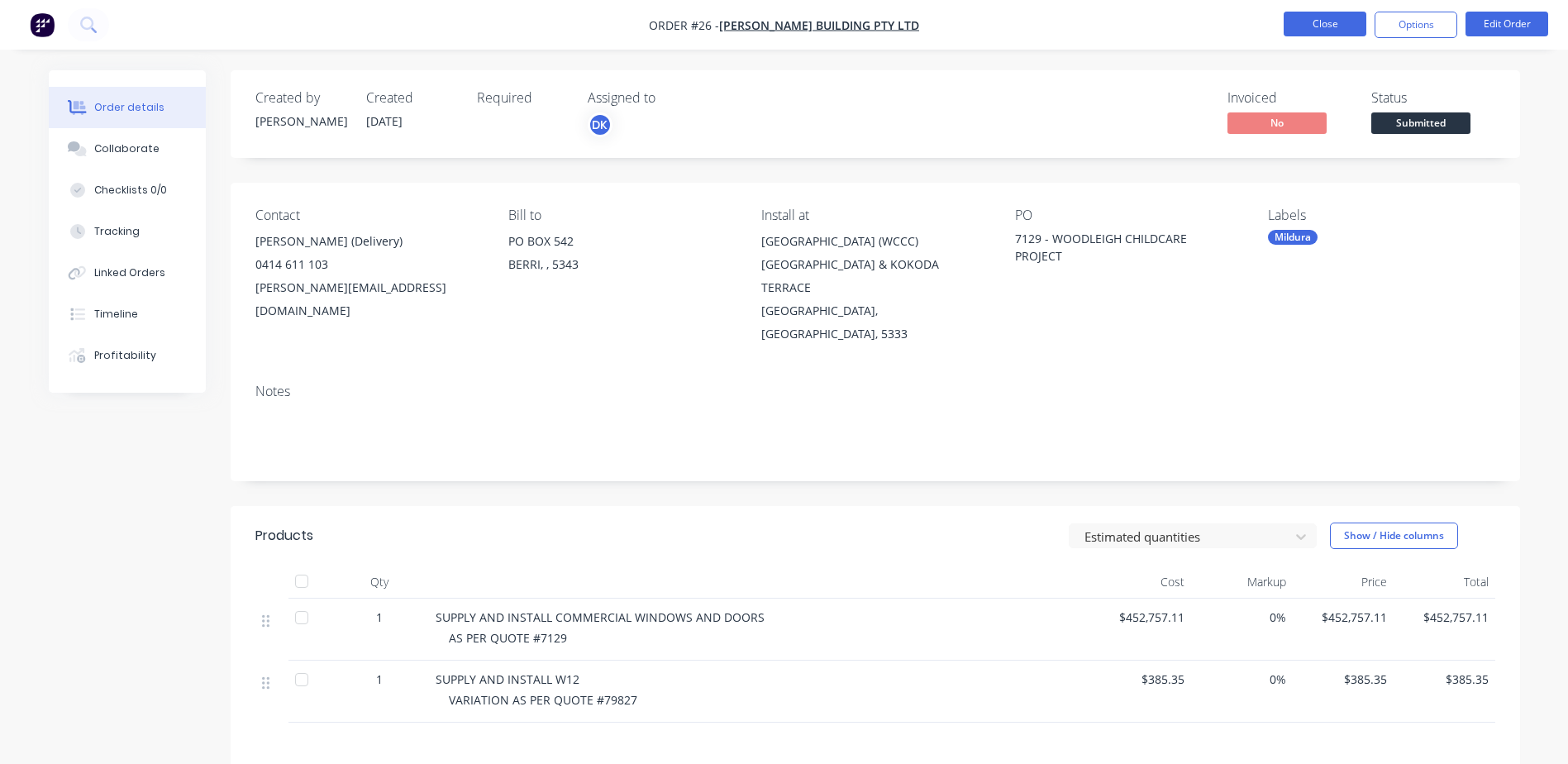
click at [1326, 20] on button "Close" at bounding box center [1325, 24] width 82 height 25
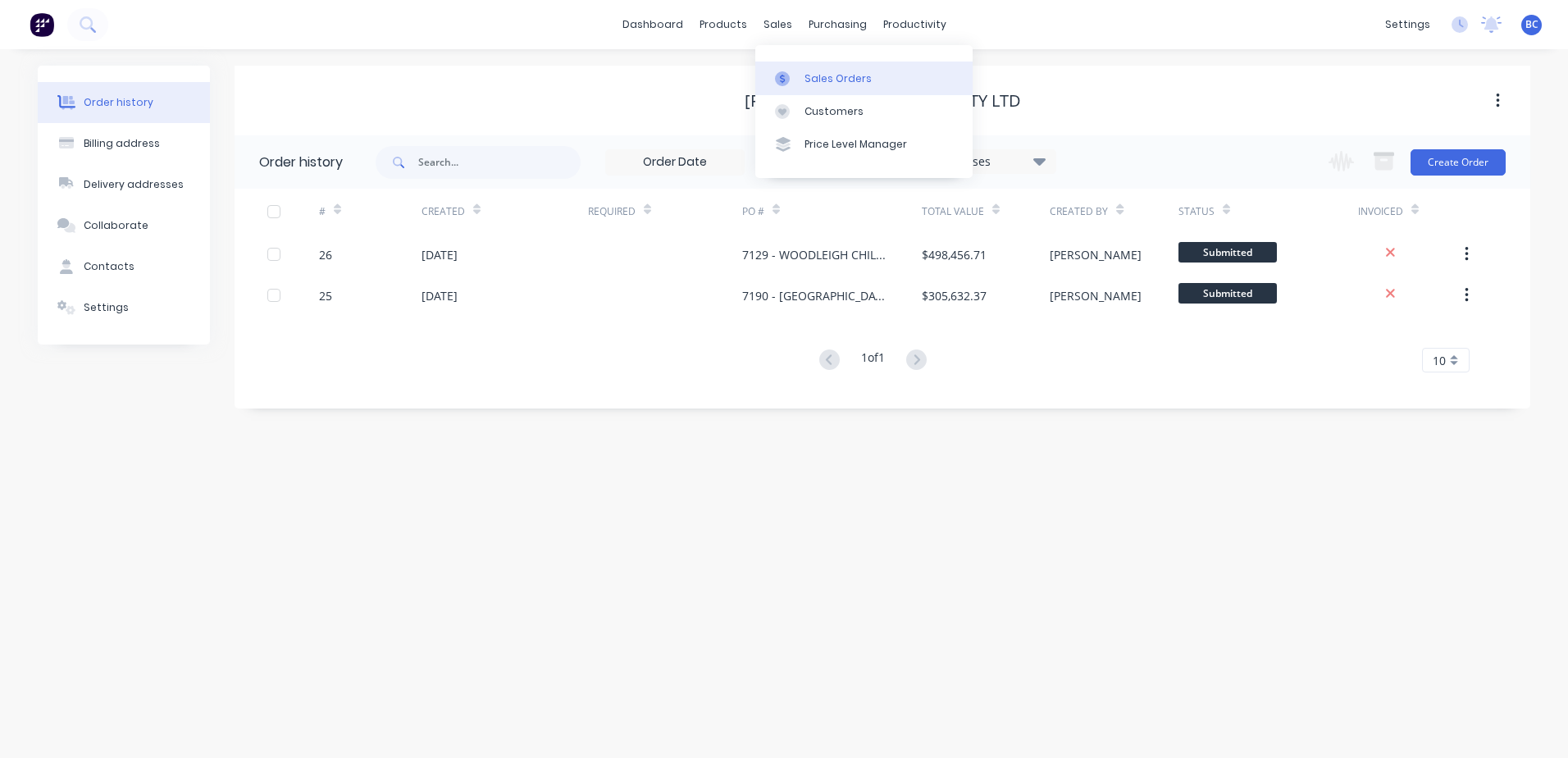
click at [805, 78] on div "Sales Orders" at bounding box center [839, 79] width 68 height 15
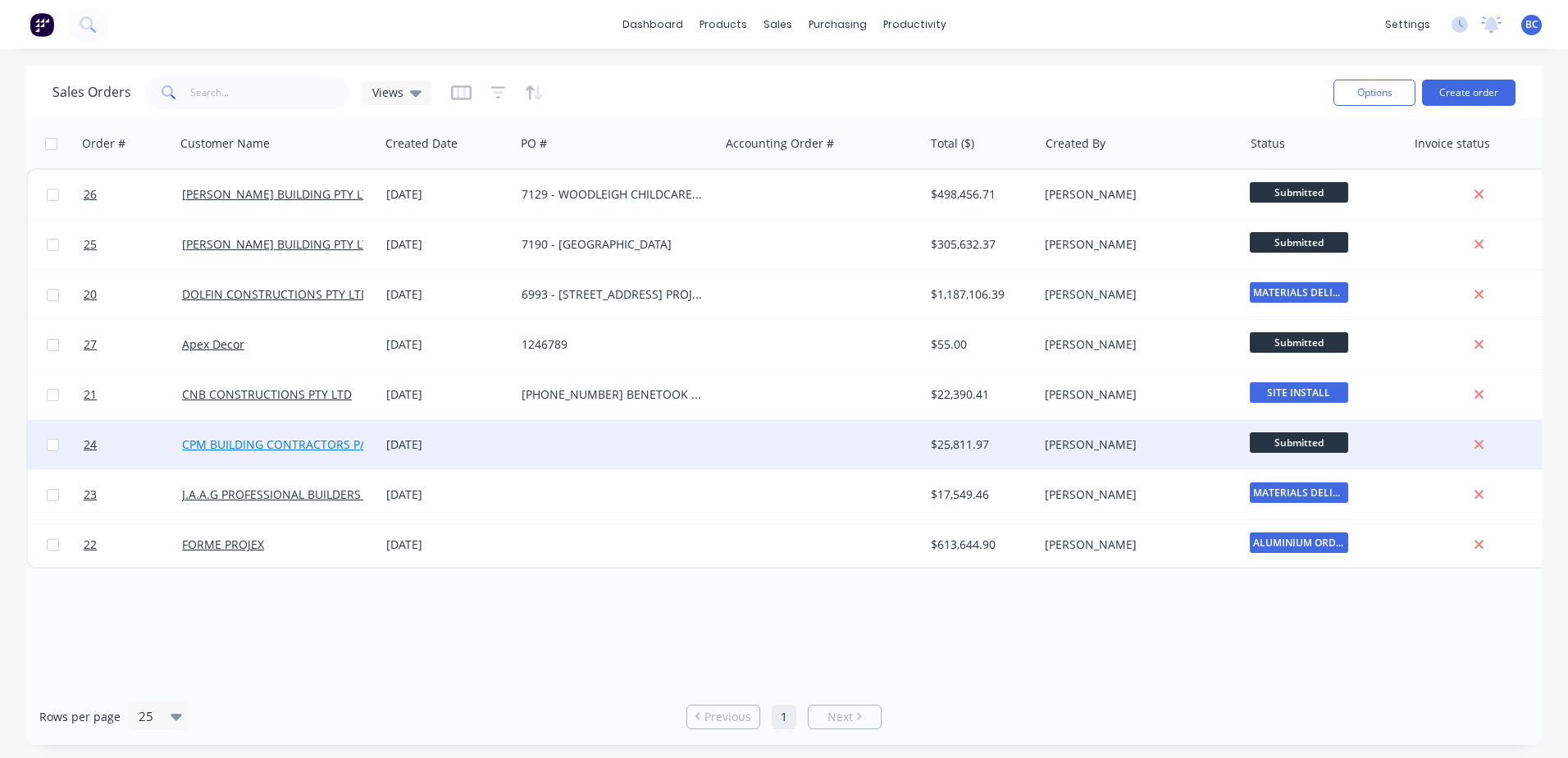
click at [282, 448] on link "CPM BUILDING CONTRACTORS P/L" at bounding box center [276, 444] width 188 height 16
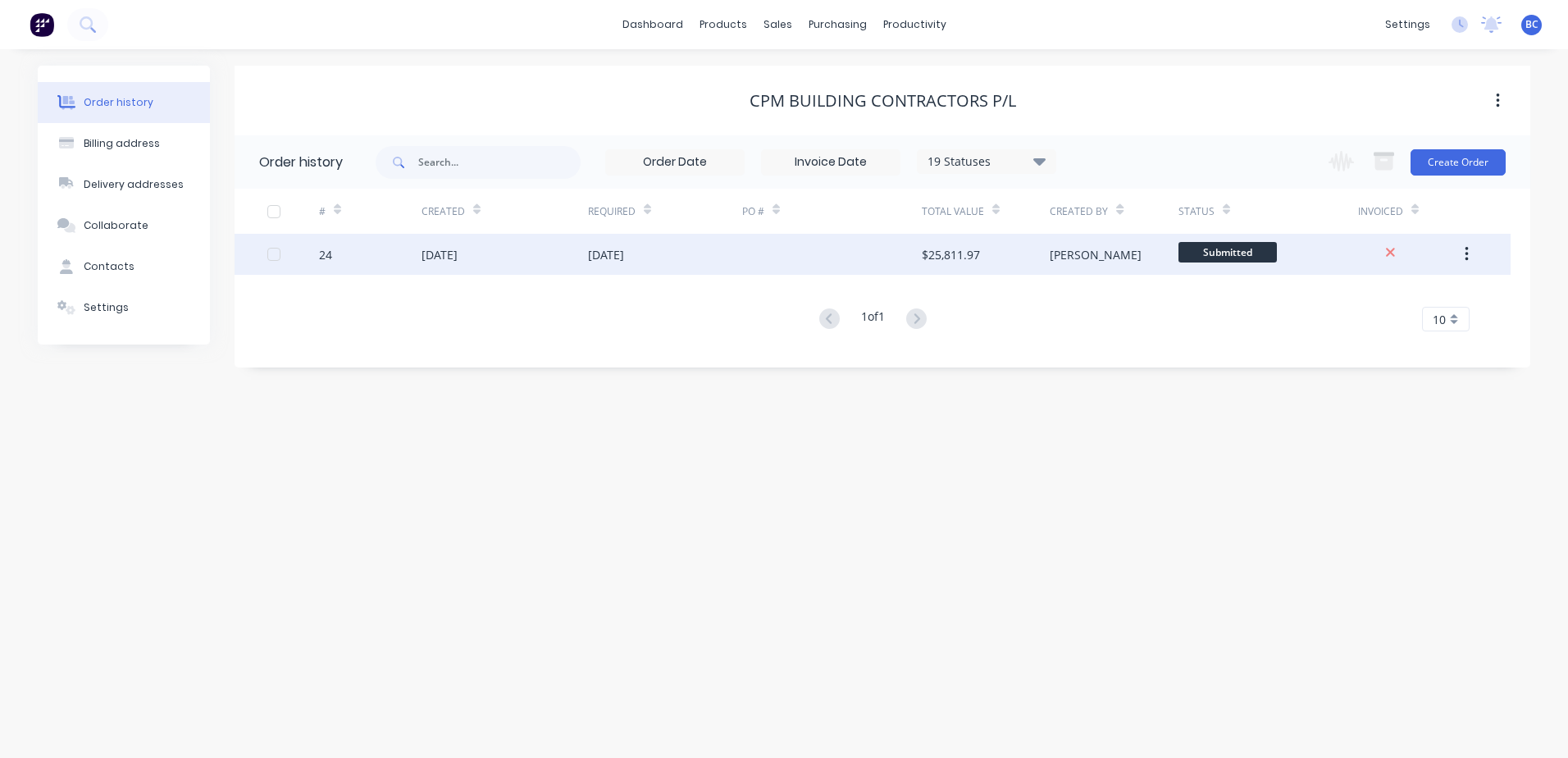
click at [1313, 267] on div "Submitted" at bounding box center [1268, 254] width 179 height 41
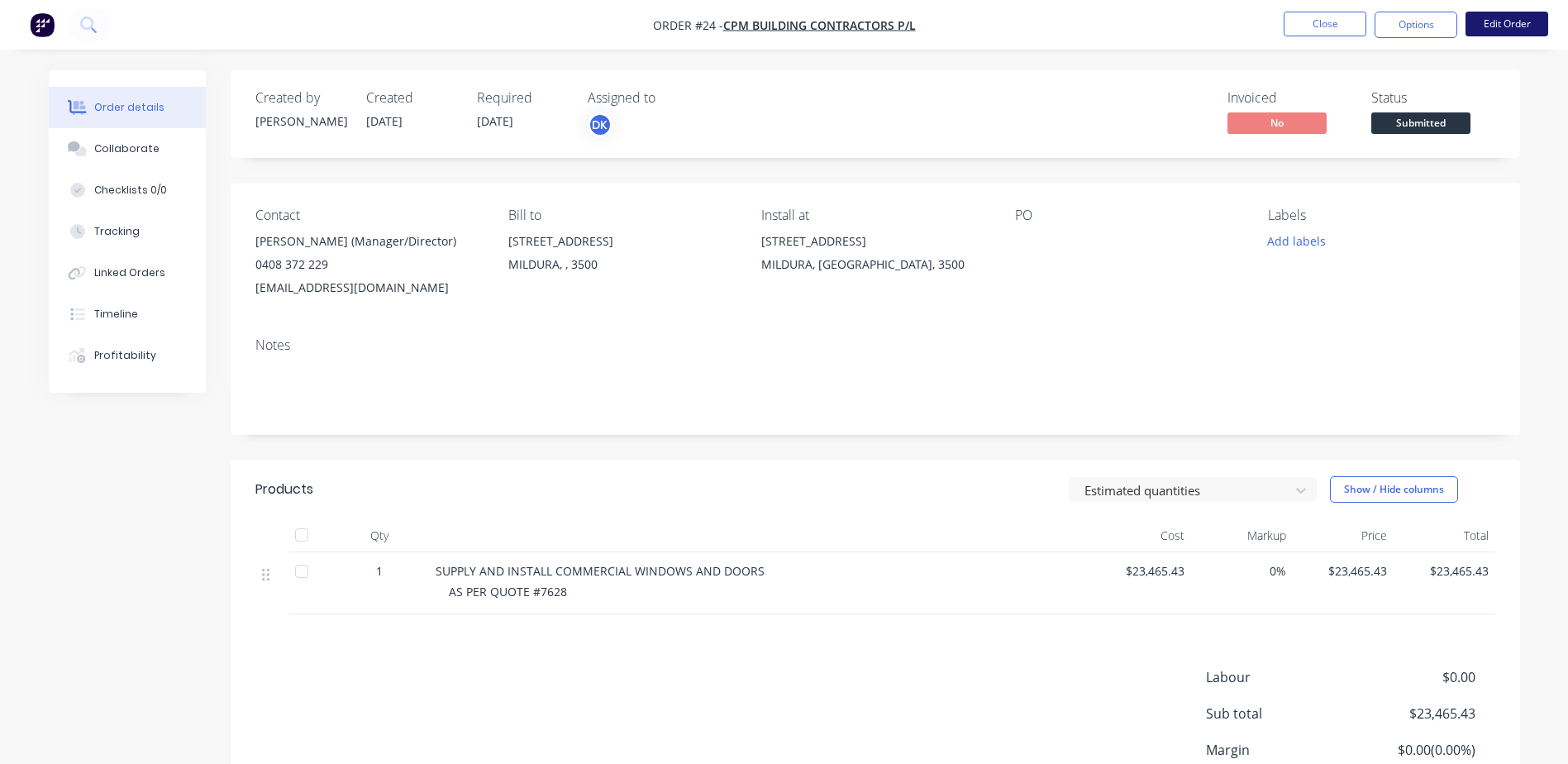
click at [1498, 27] on button "Edit Order" at bounding box center [1507, 24] width 82 height 25
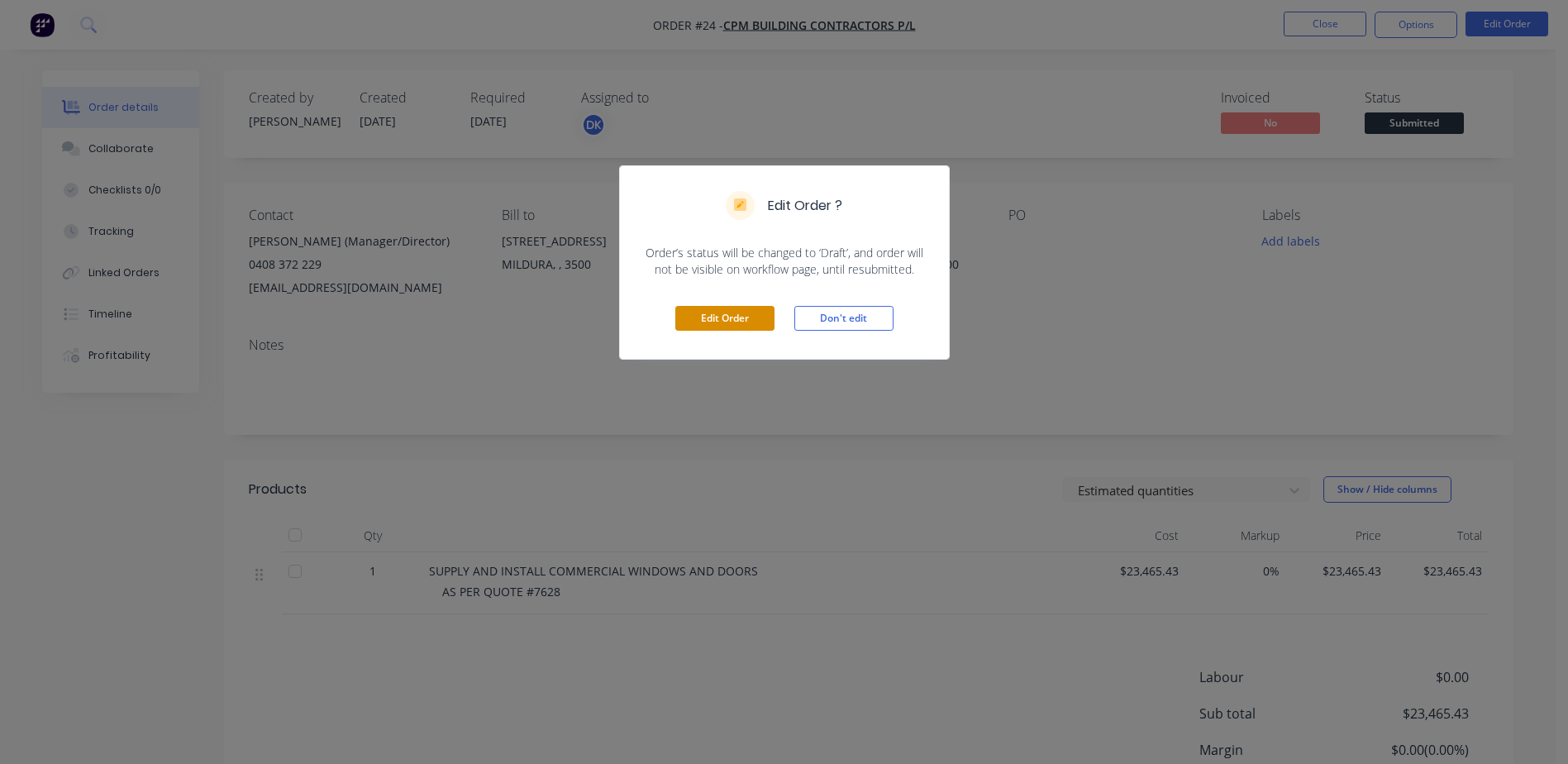
click at [712, 317] on button "Edit Order" at bounding box center [724, 318] width 99 height 25
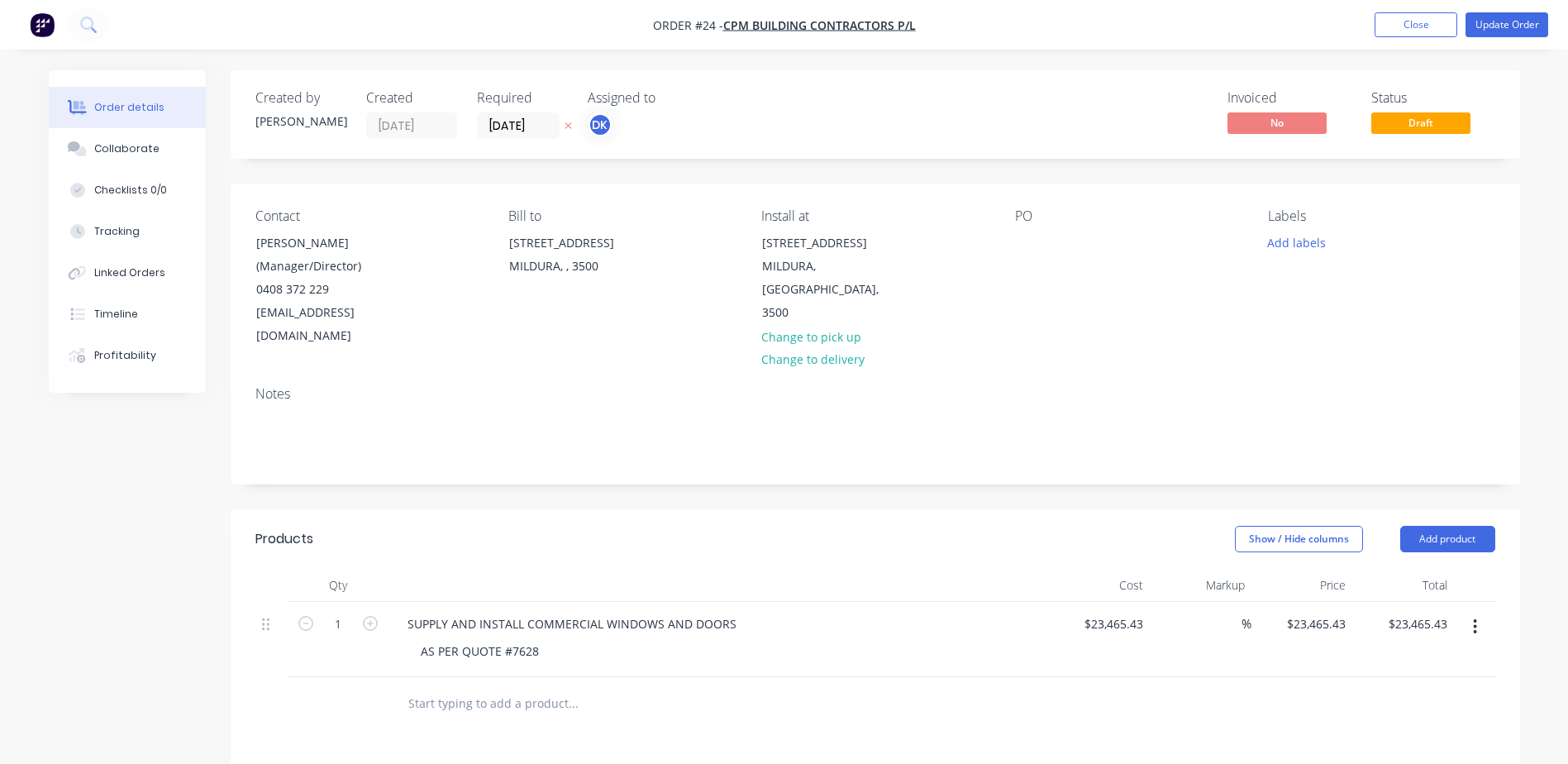
click at [1040, 228] on div "PO" at bounding box center [1128, 278] width 227 height 140
click at [1019, 241] on div at bounding box center [1028, 242] width 26 height 24
paste div
click at [1056, 242] on div "[STREET_ADDRESS]" at bounding box center [1080, 242] width 131 height 24
click at [1315, 238] on button "Add labels" at bounding box center [1297, 242] width 76 height 23
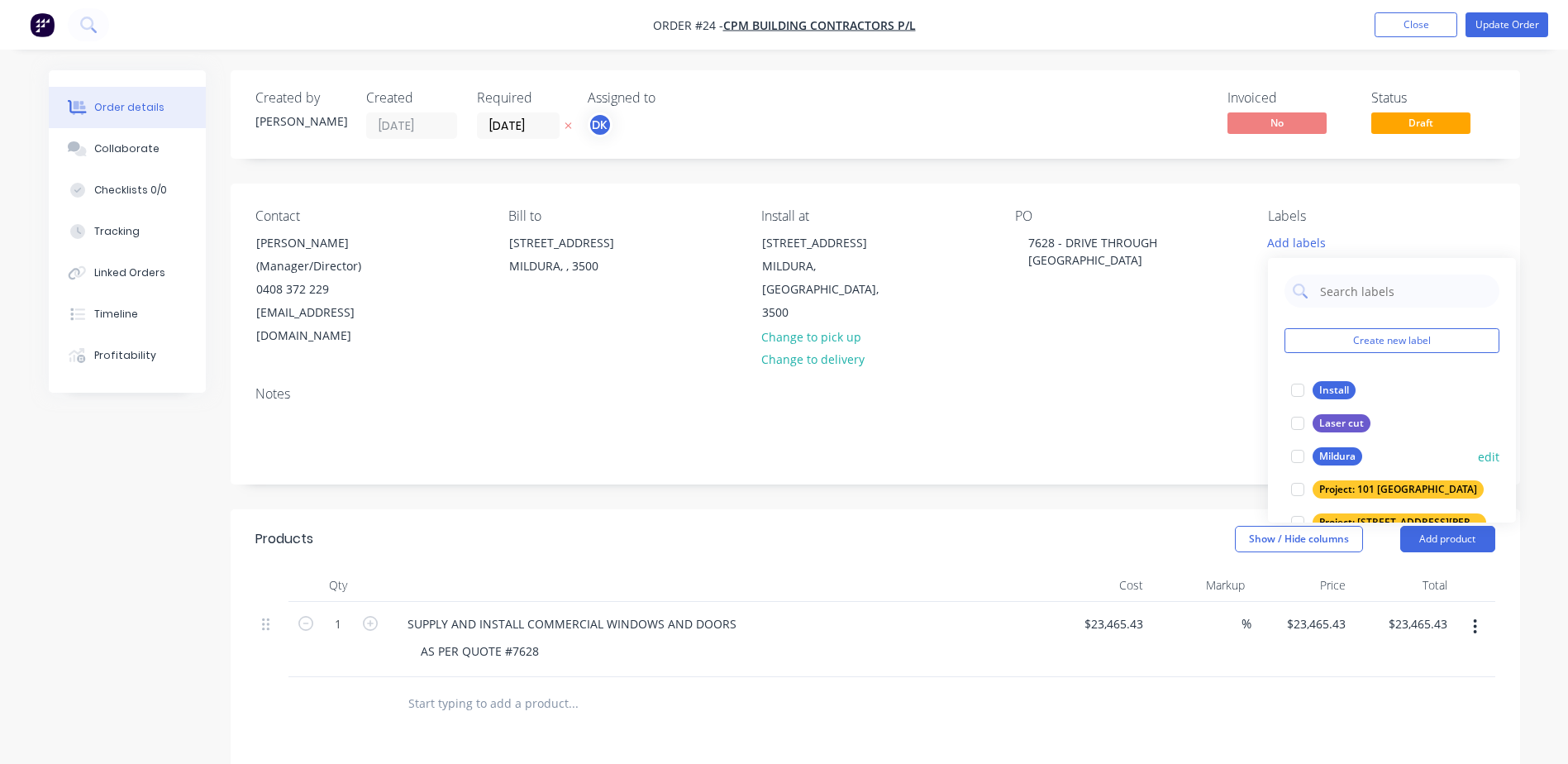
click at [1304, 455] on div at bounding box center [1298, 456] width 33 height 33
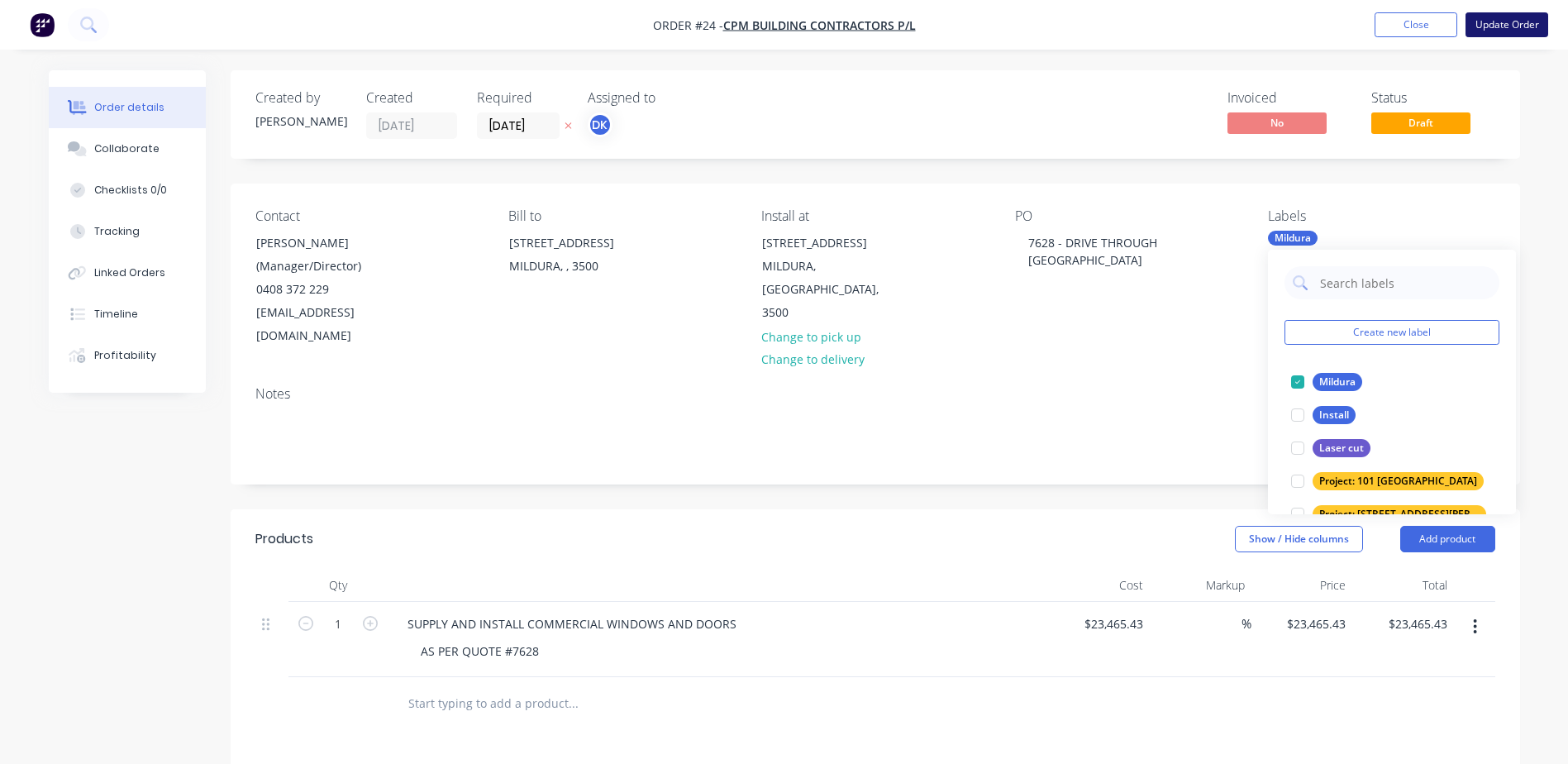
click at [1505, 24] on button "Update Order" at bounding box center [1507, 25] width 82 height 25
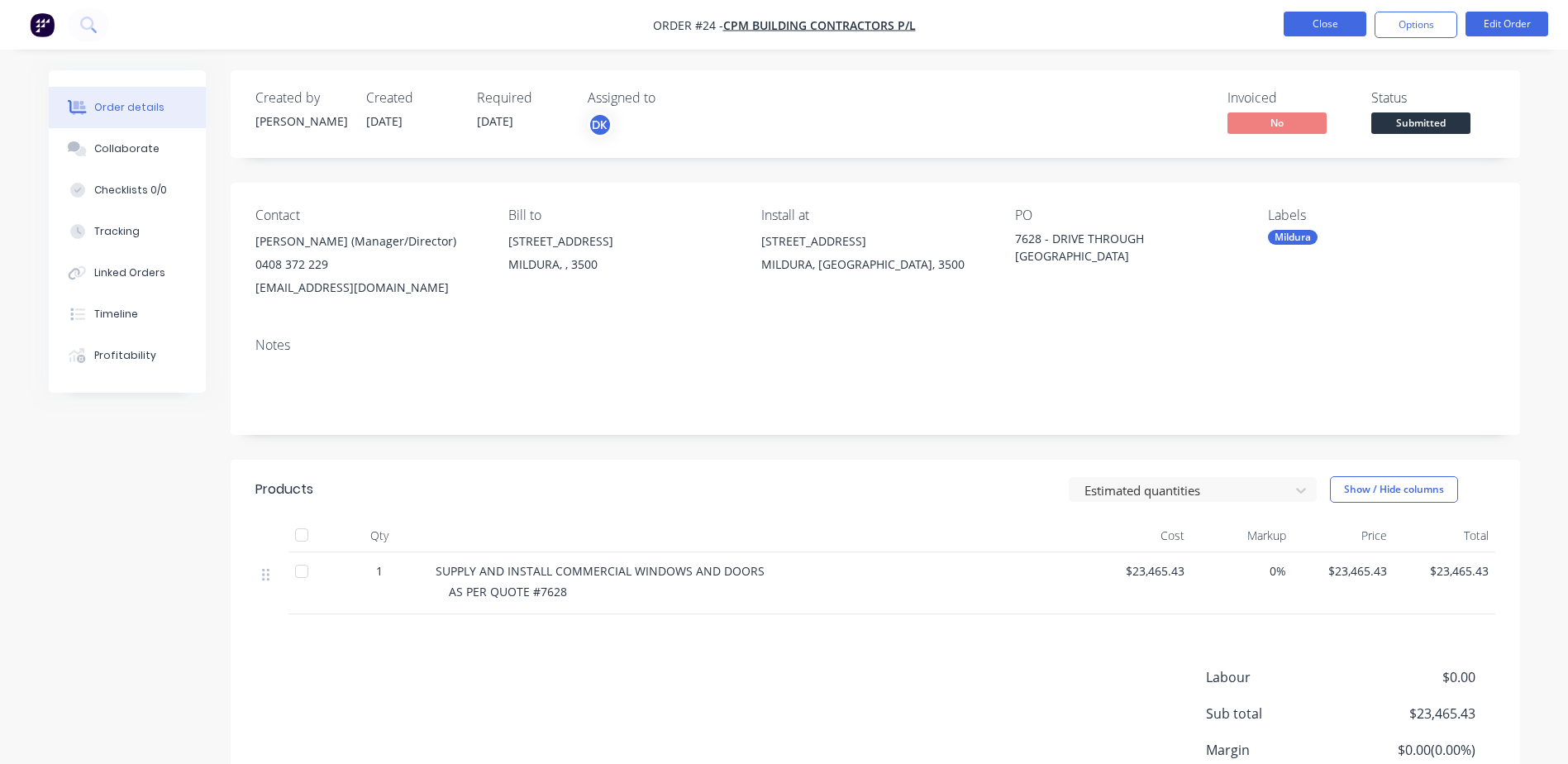
click at [1330, 25] on button "Close" at bounding box center [1325, 24] width 82 height 25
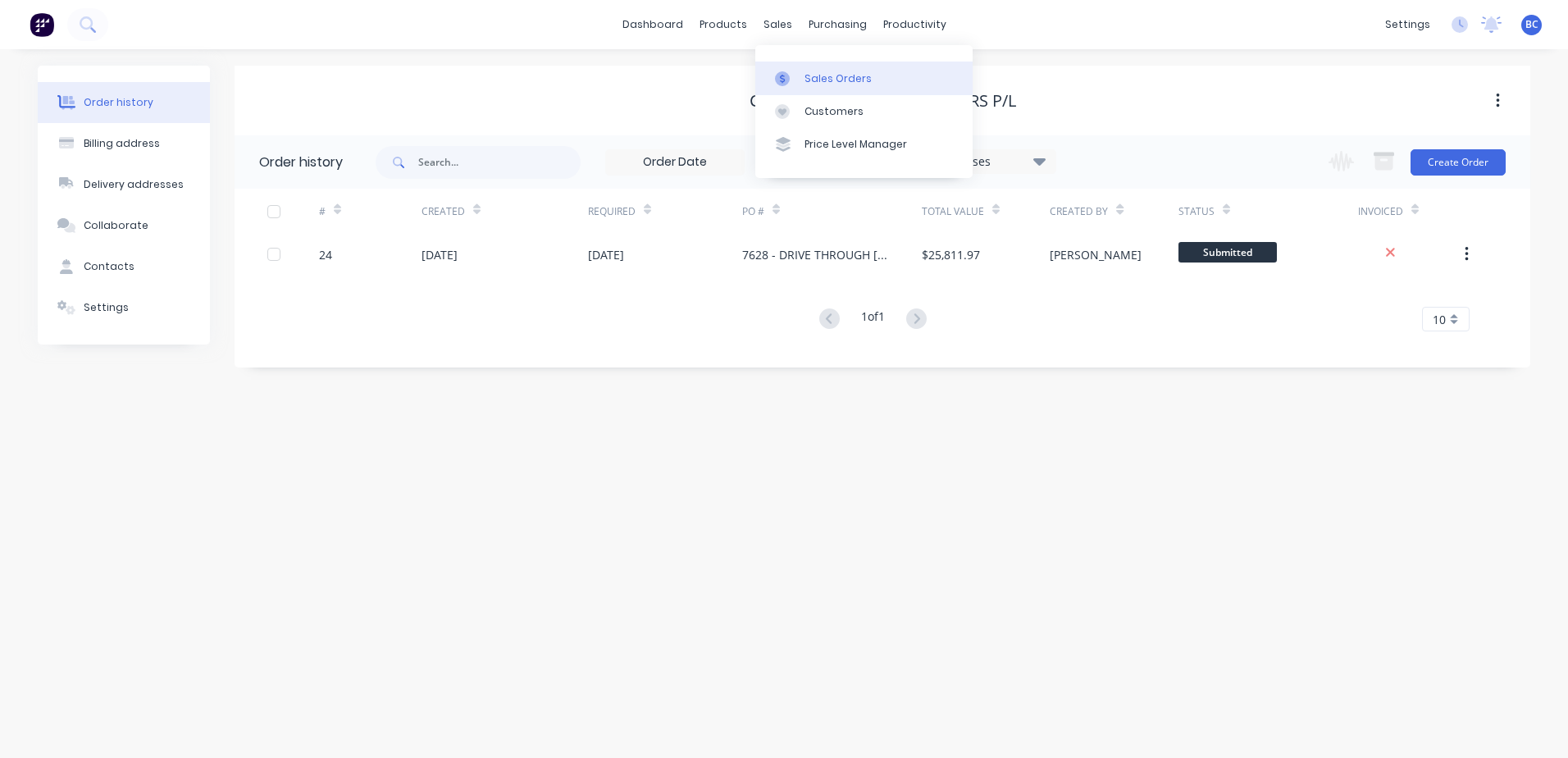
click at [805, 71] on div "Sales Orders" at bounding box center [839, 79] width 68 height 15
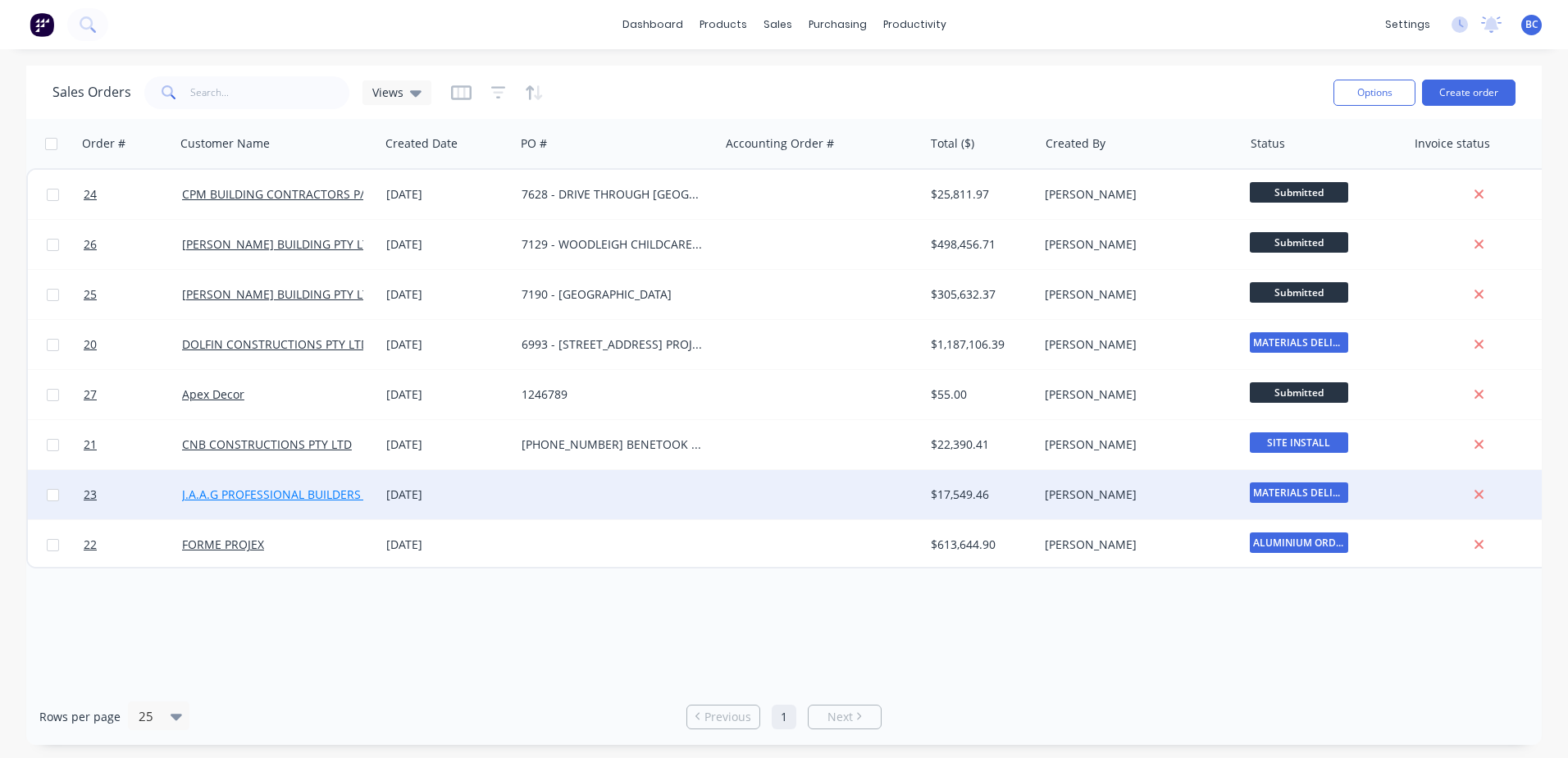
click at [329, 494] on link "J.A.A.G PROFESSIONAL BUILDERS PTY LTD" at bounding box center [295, 493] width 225 height 16
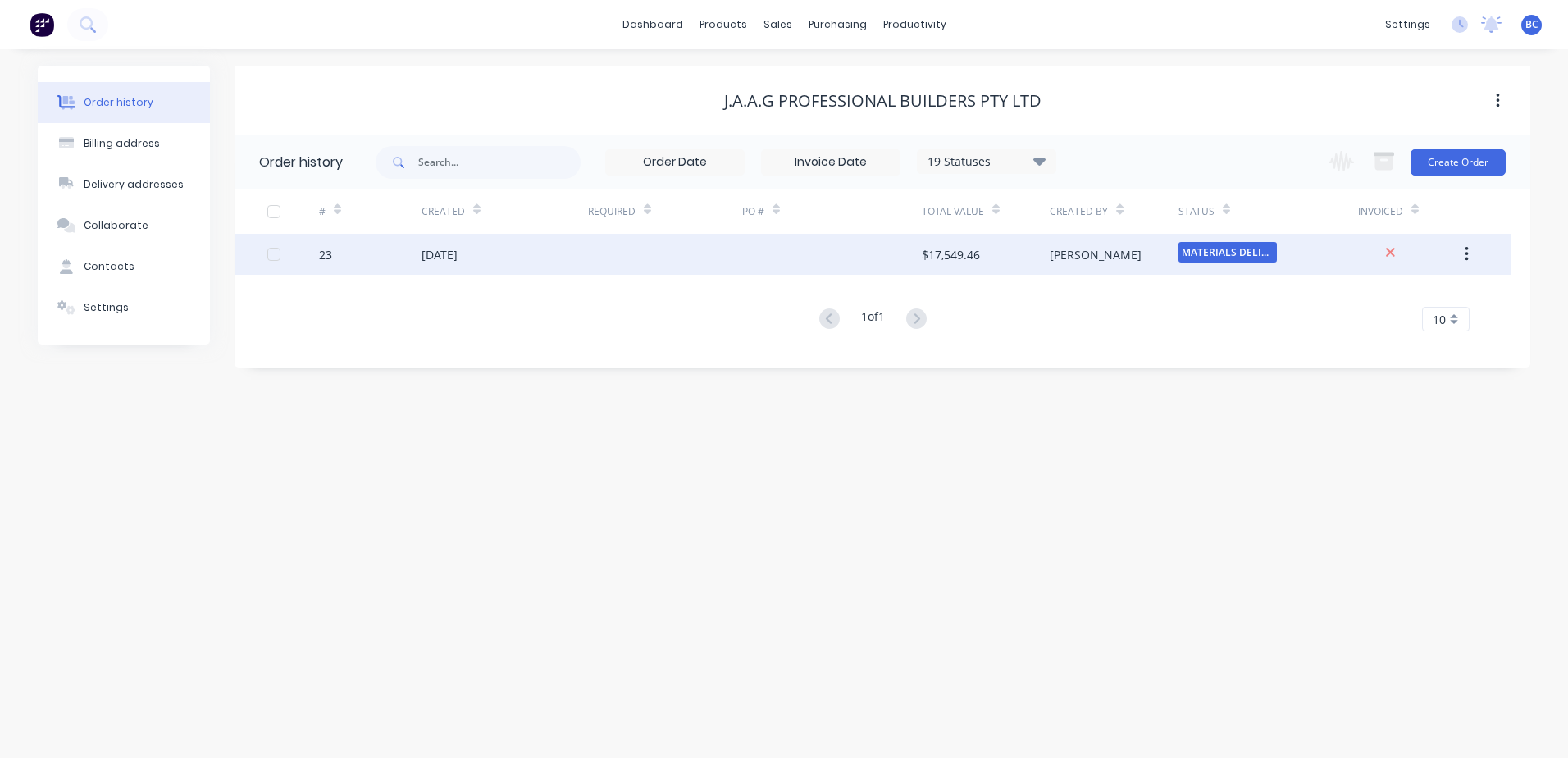
click at [1057, 264] on div "[PERSON_NAME]" at bounding box center [1114, 254] width 128 height 41
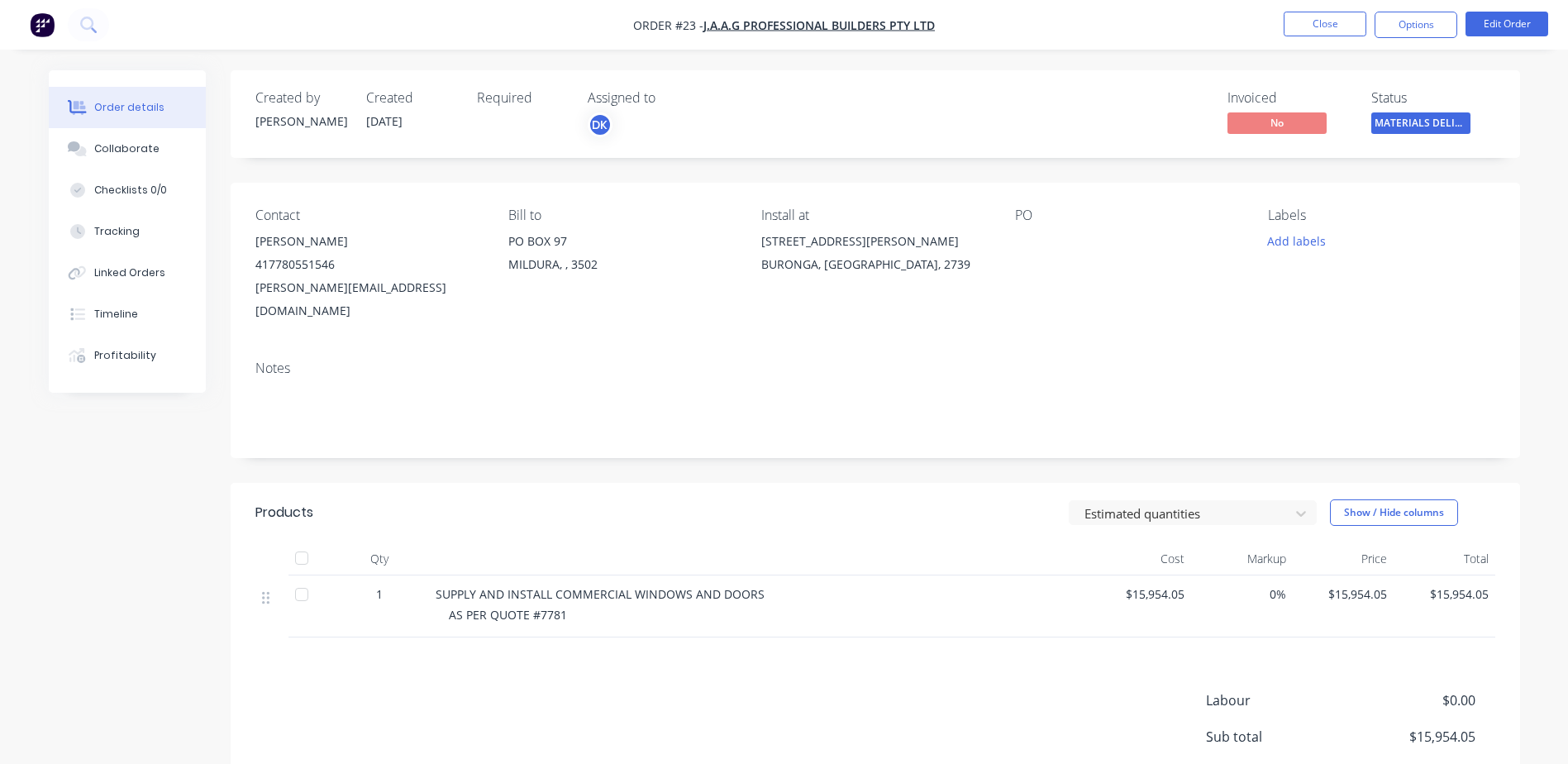
click at [1020, 237] on div at bounding box center [1118, 241] width 207 height 23
click at [1021, 226] on div "PO" at bounding box center [1128, 265] width 227 height 115
click at [1039, 240] on div at bounding box center [1118, 241] width 207 height 23
drag, startPoint x: 1039, startPoint y: 240, endPoint x: 1341, endPoint y: 150, distance: 315.1
click at [1039, 240] on div at bounding box center [1118, 241] width 207 height 23
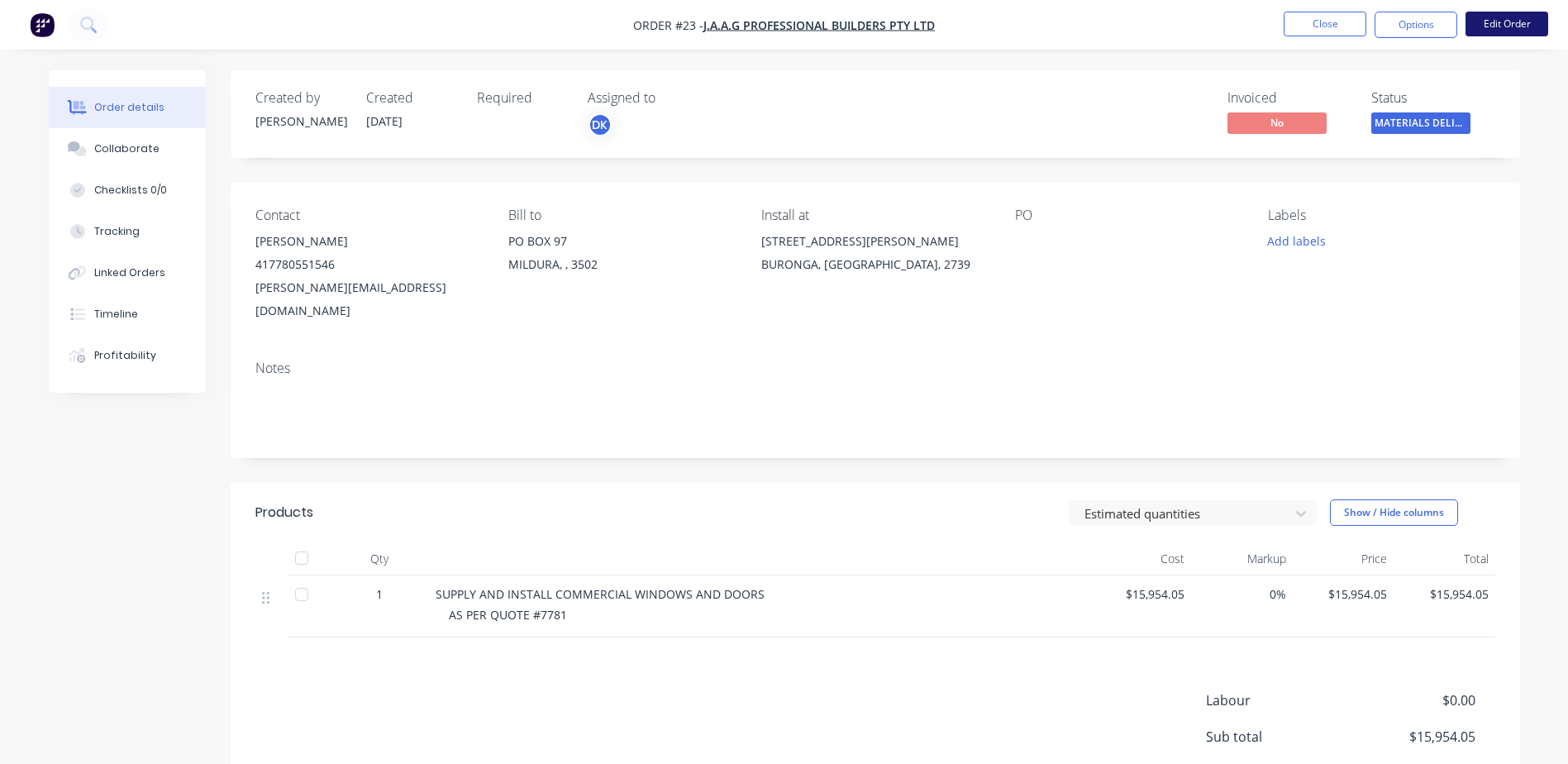
click at [1481, 17] on button "Edit Order" at bounding box center [1507, 24] width 82 height 25
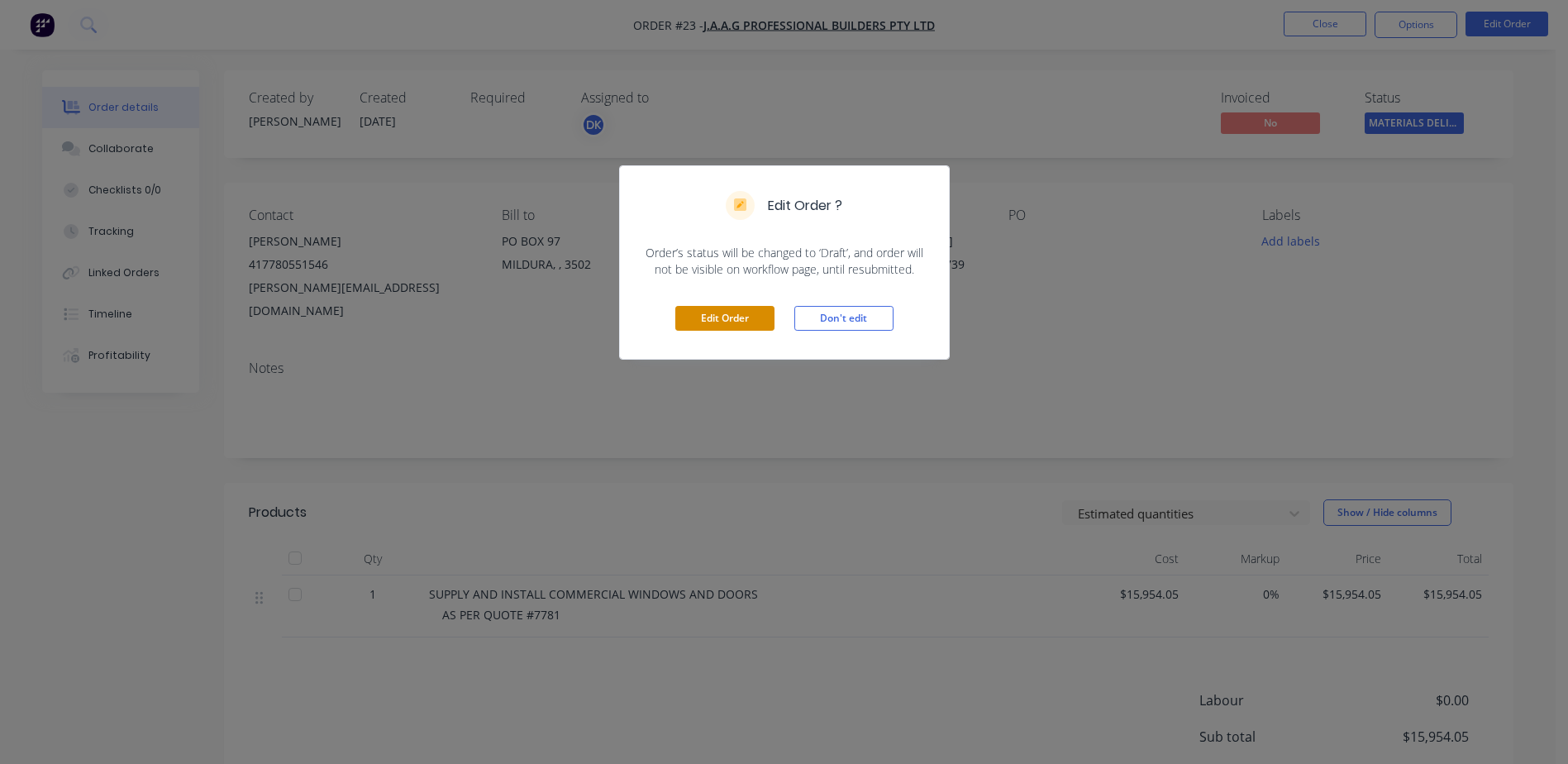
click at [729, 314] on button "Edit Order" at bounding box center [724, 318] width 99 height 25
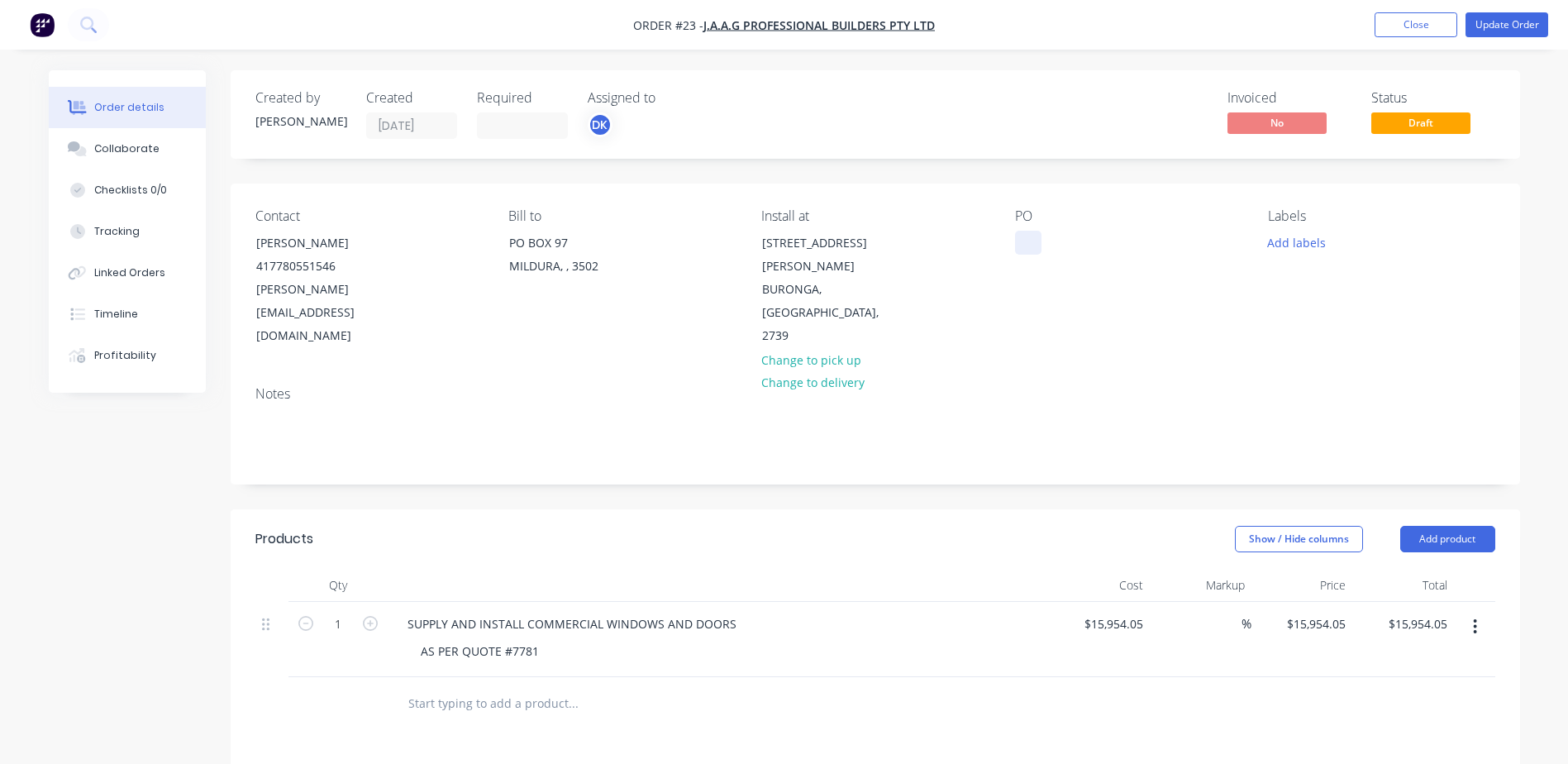
click at [1021, 236] on div at bounding box center [1028, 242] width 26 height 24
paste div
click at [1055, 242] on div "[STREET_ADDRESS]" at bounding box center [1080, 242] width 131 height 24
click at [1304, 249] on button "Add labels" at bounding box center [1297, 242] width 76 height 23
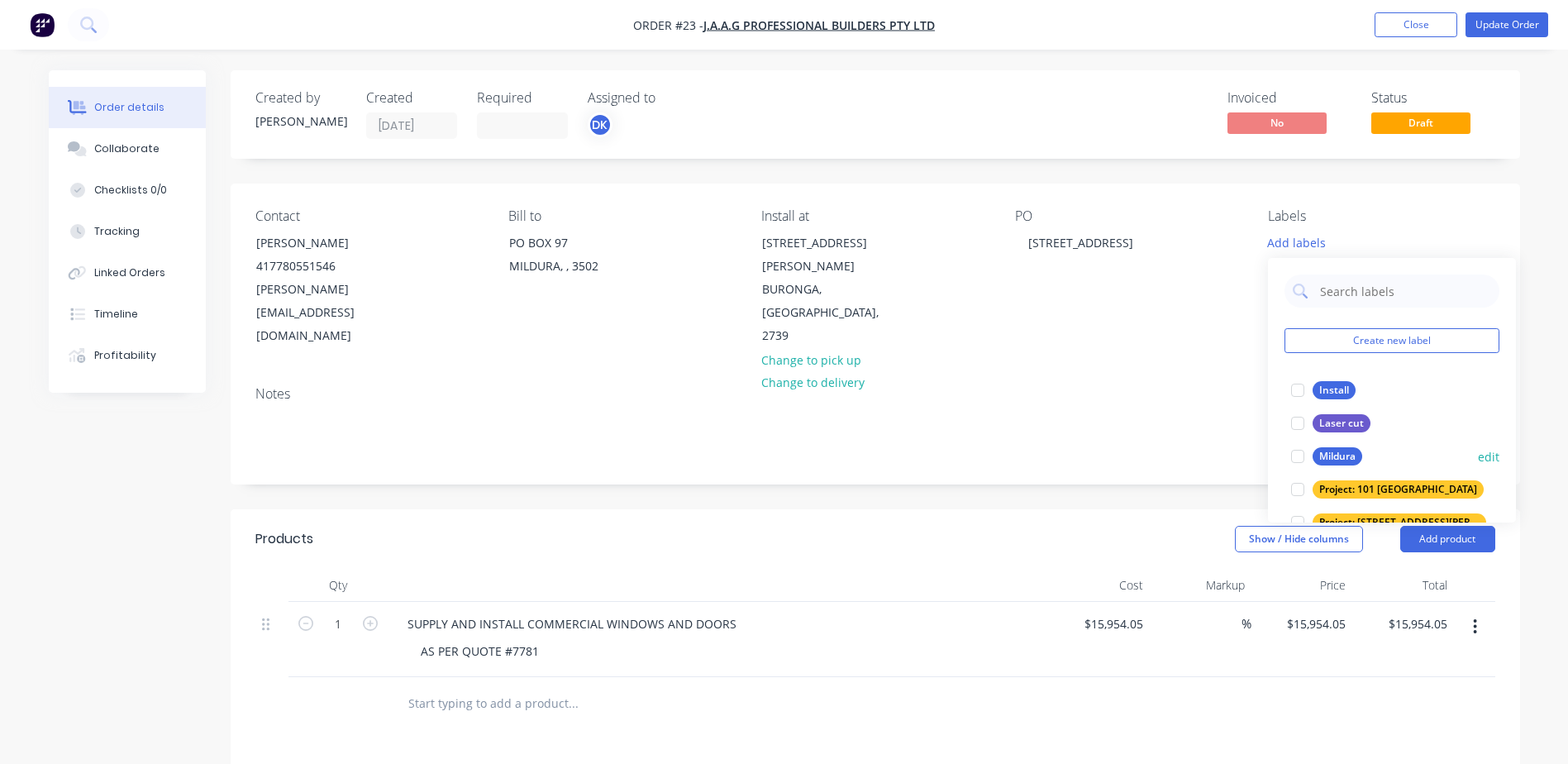
click at [1297, 453] on div at bounding box center [1298, 456] width 33 height 33
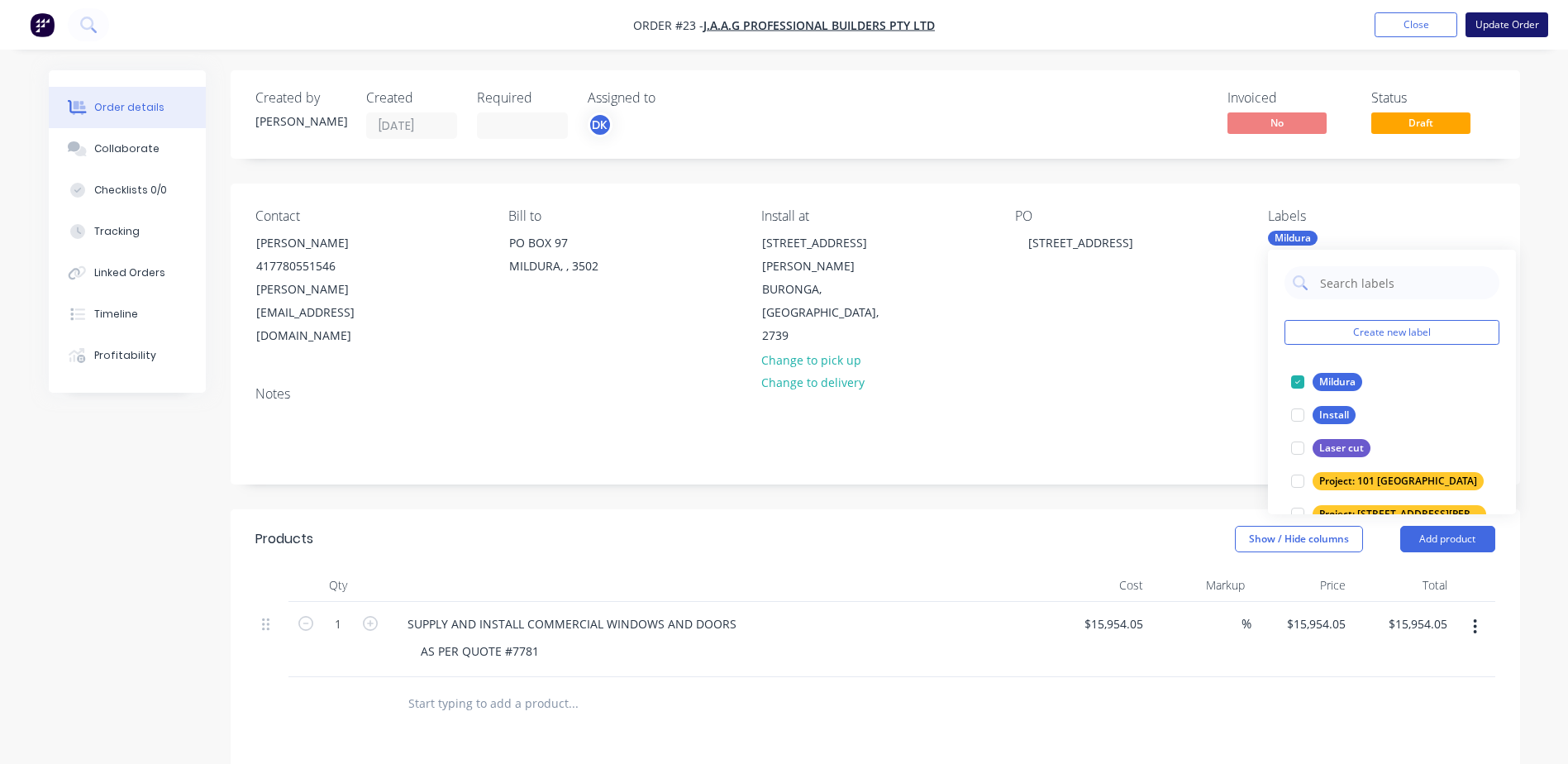
click at [1506, 21] on button "Update Order" at bounding box center [1507, 25] width 82 height 25
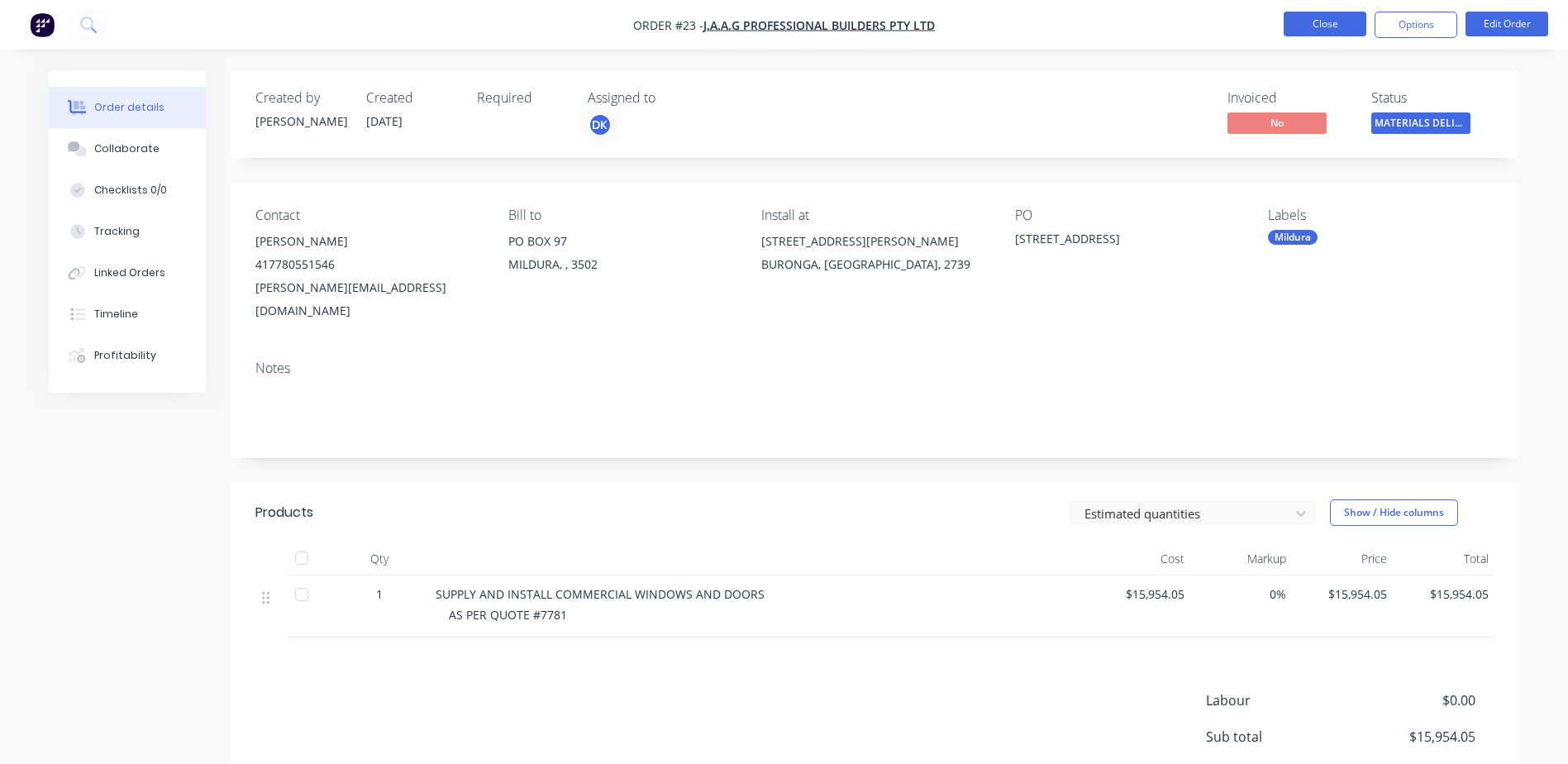
click at [1323, 20] on button "Close" at bounding box center [1325, 24] width 82 height 25
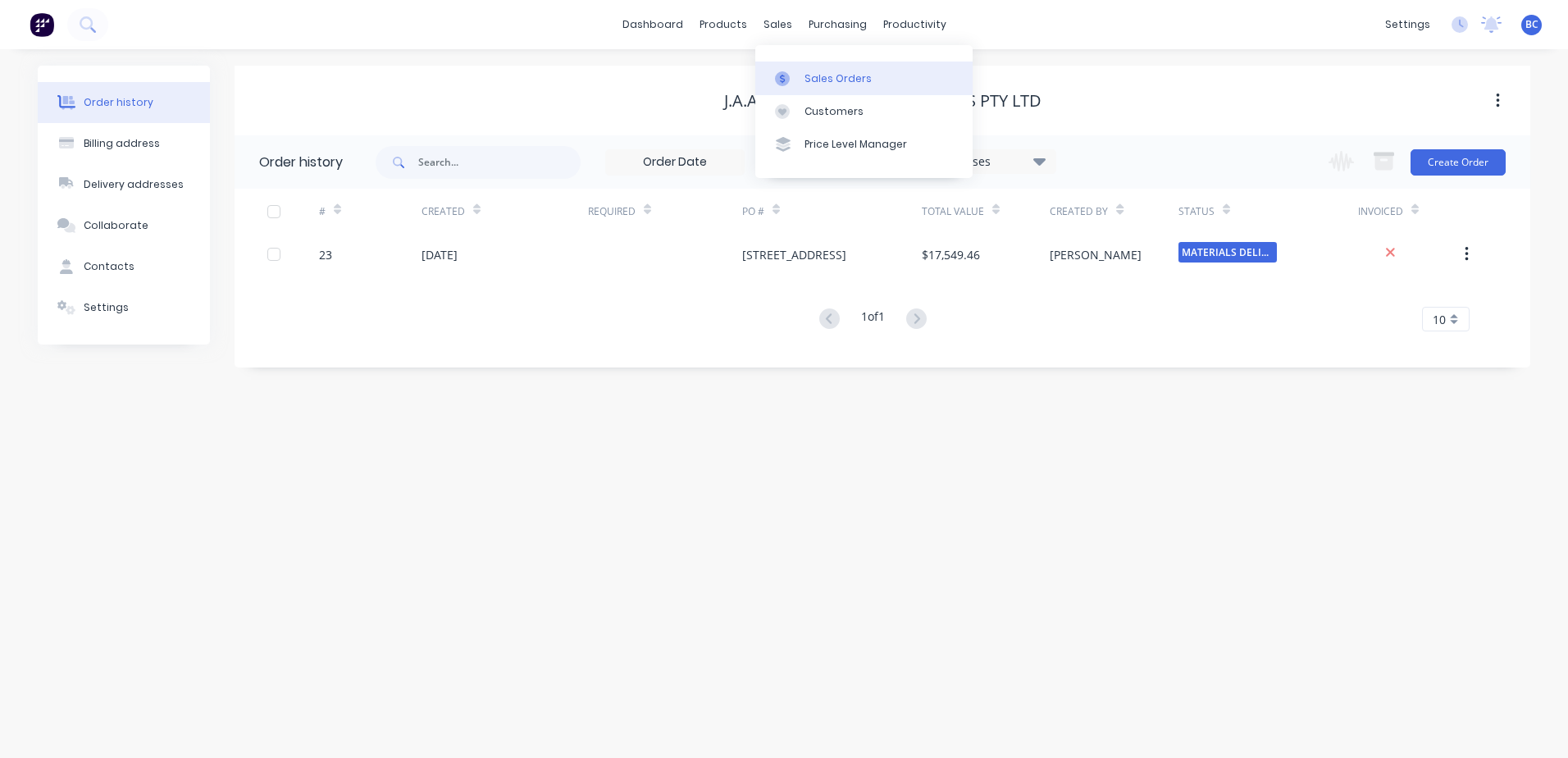
click at [785, 79] on icon at bounding box center [783, 79] width 15 height 15
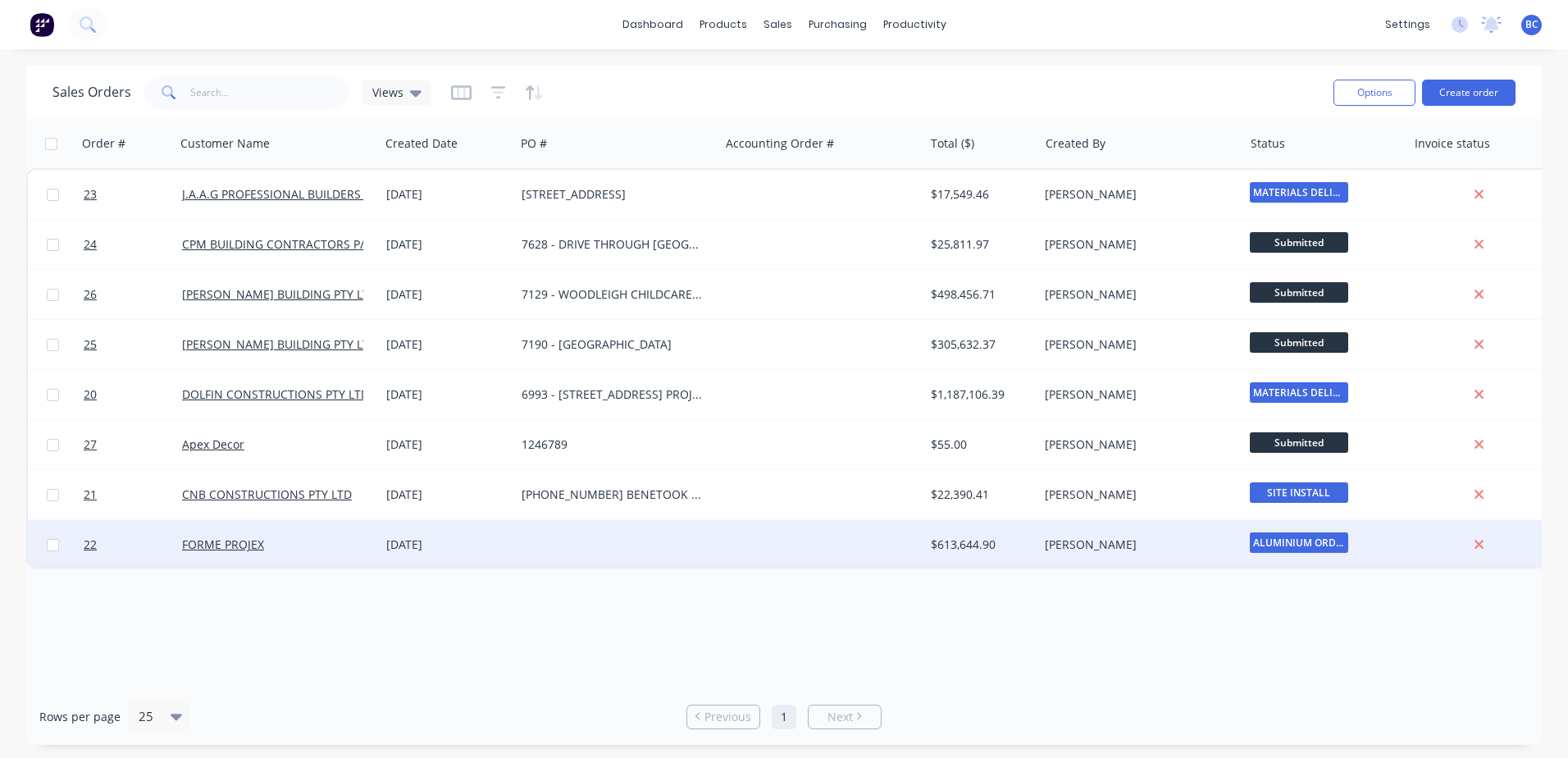
click at [520, 538] on div at bounding box center [617, 544] width 205 height 49
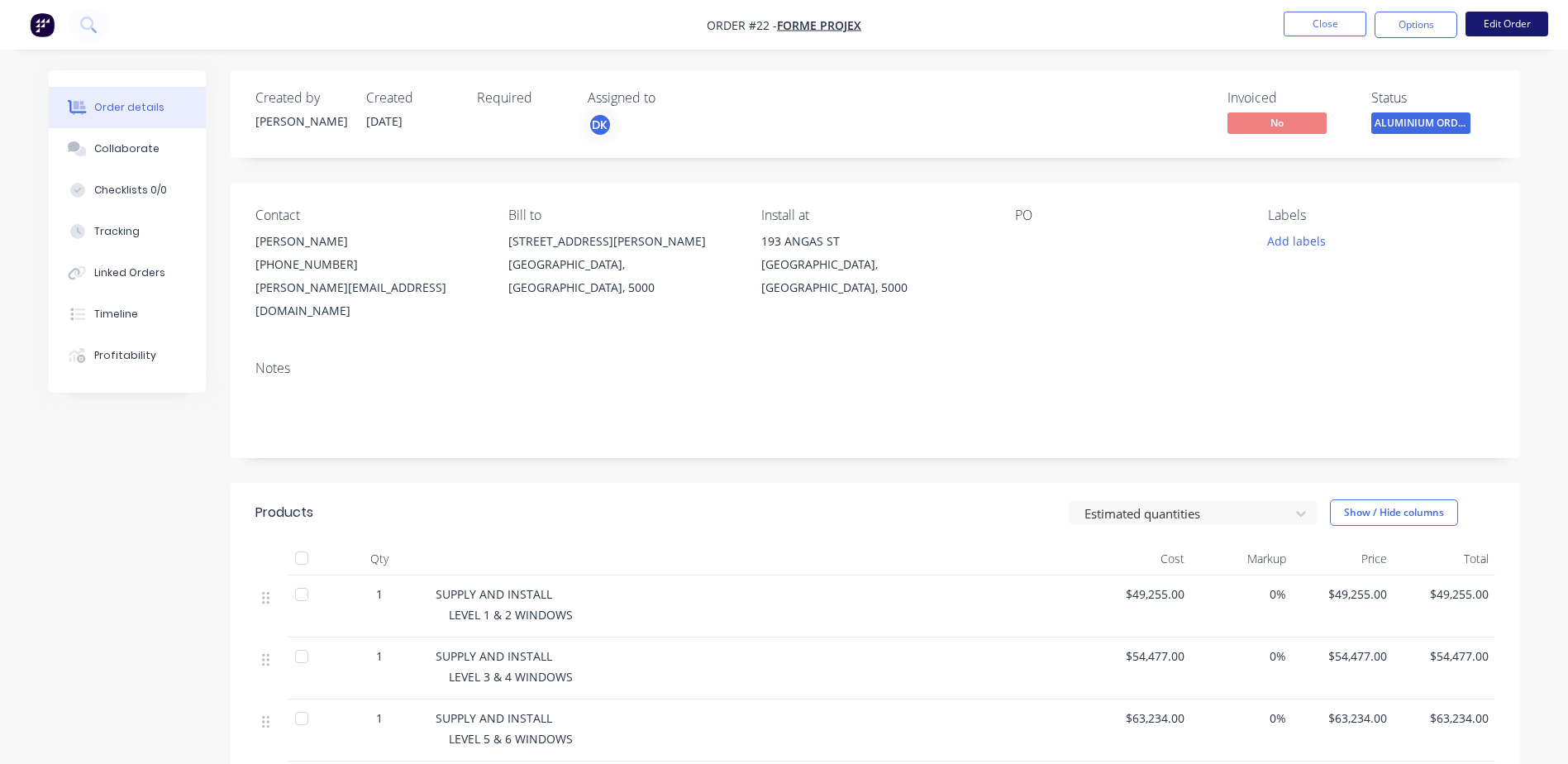
click at [1507, 22] on button "Edit Order" at bounding box center [1507, 24] width 82 height 25
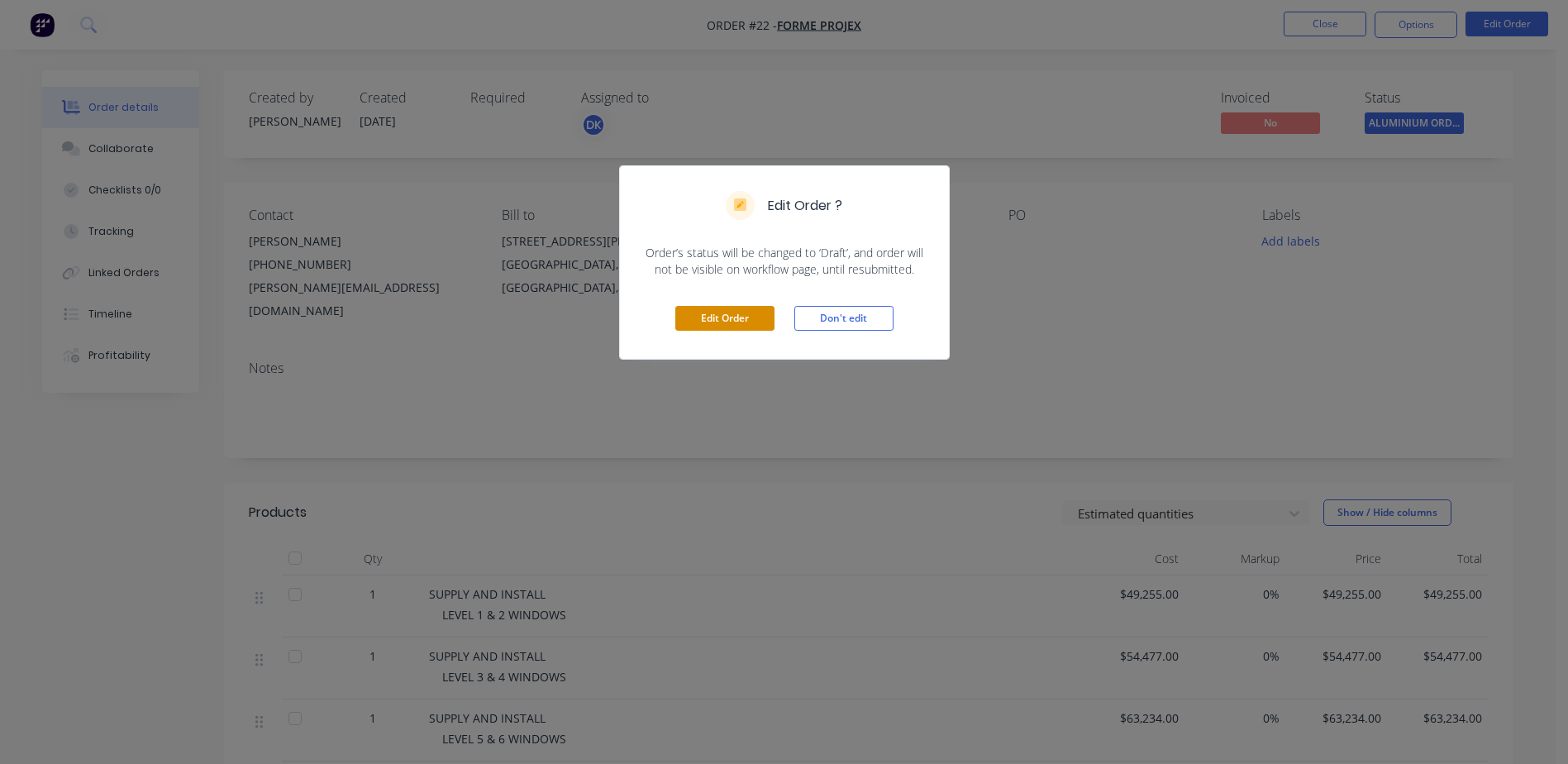
click at [700, 319] on button "Edit Order" at bounding box center [724, 318] width 99 height 25
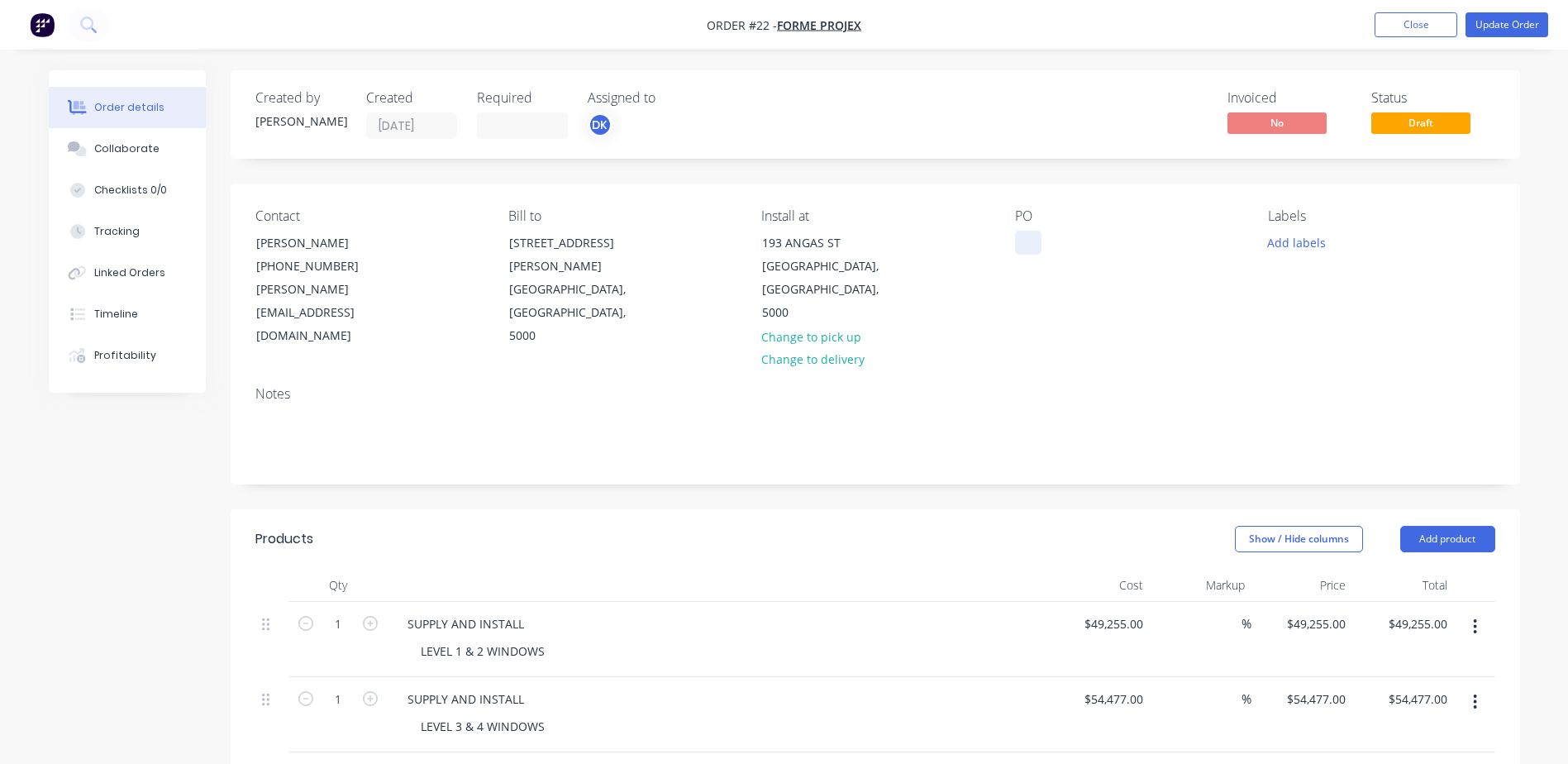
click at [1028, 235] on div at bounding box center [1028, 242] width 26 height 24
paste div
click at [1303, 250] on button "Add labels" at bounding box center [1297, 242] width 76 height 23
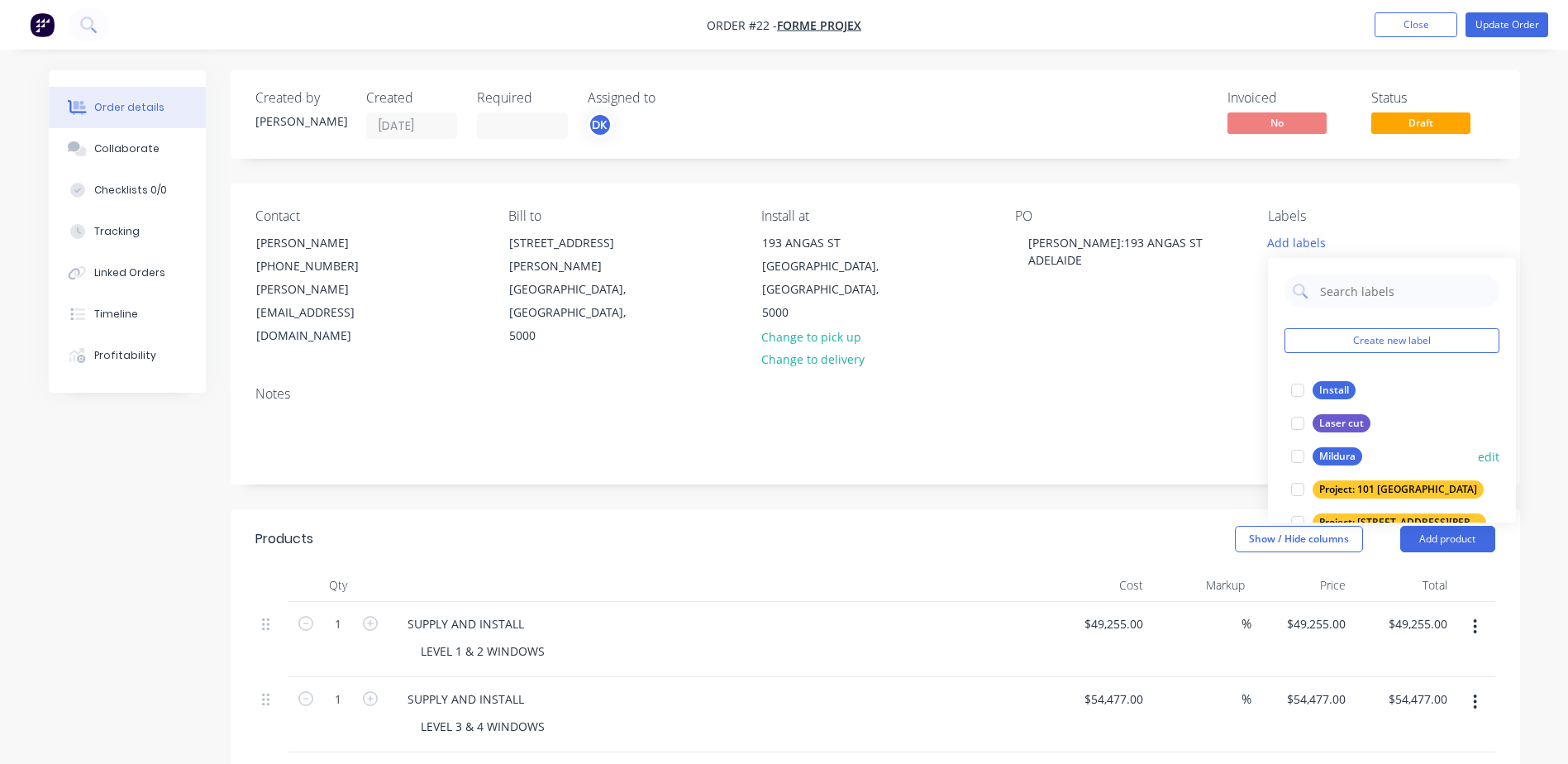
click at [1331, 453] on div "Mildura" at bounding box center [1337, 456] width 49 height 18
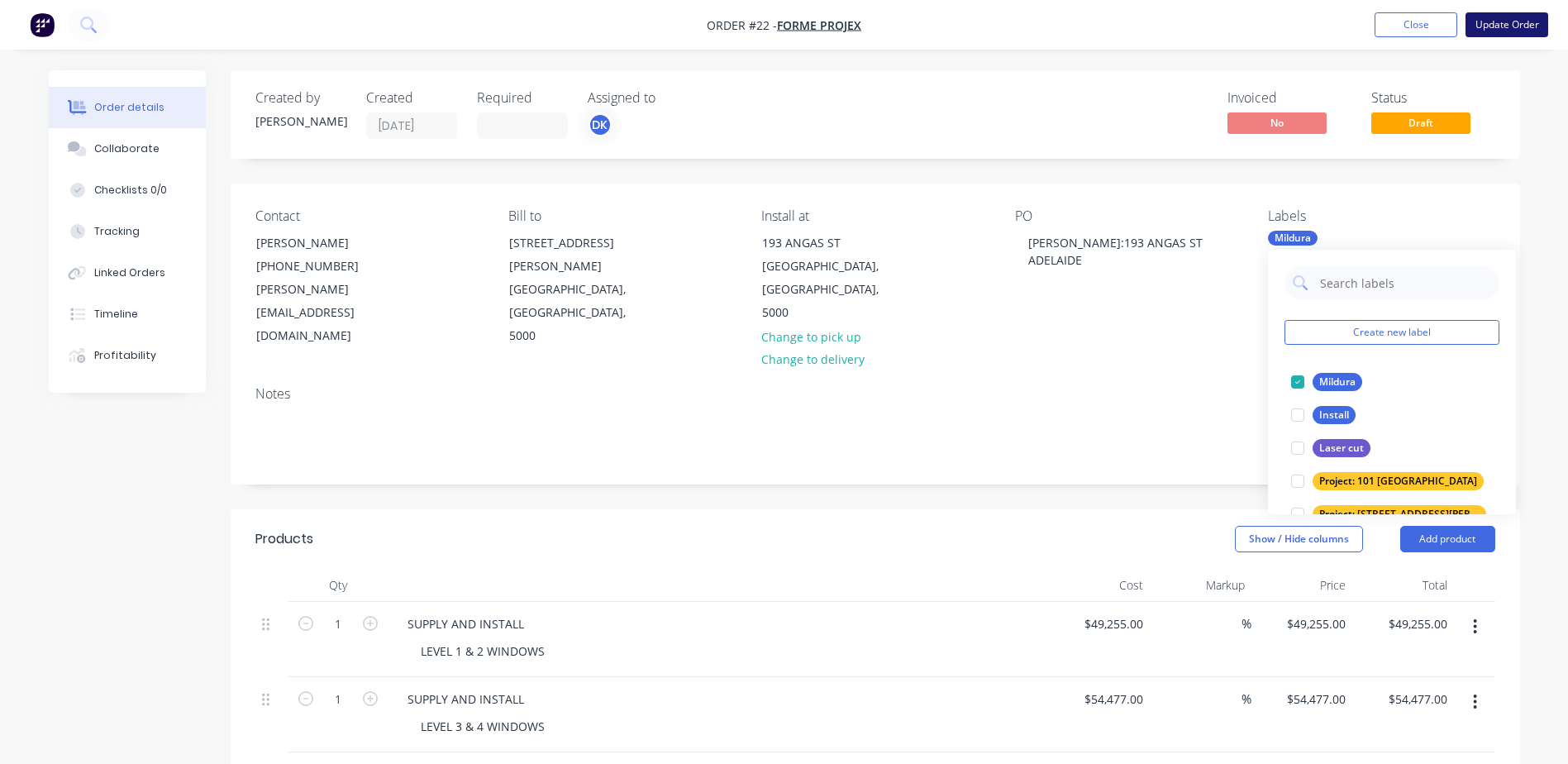
click at [1507, 20] on button "Update Order" at bounding box center [1507, 25] width 82 height 25
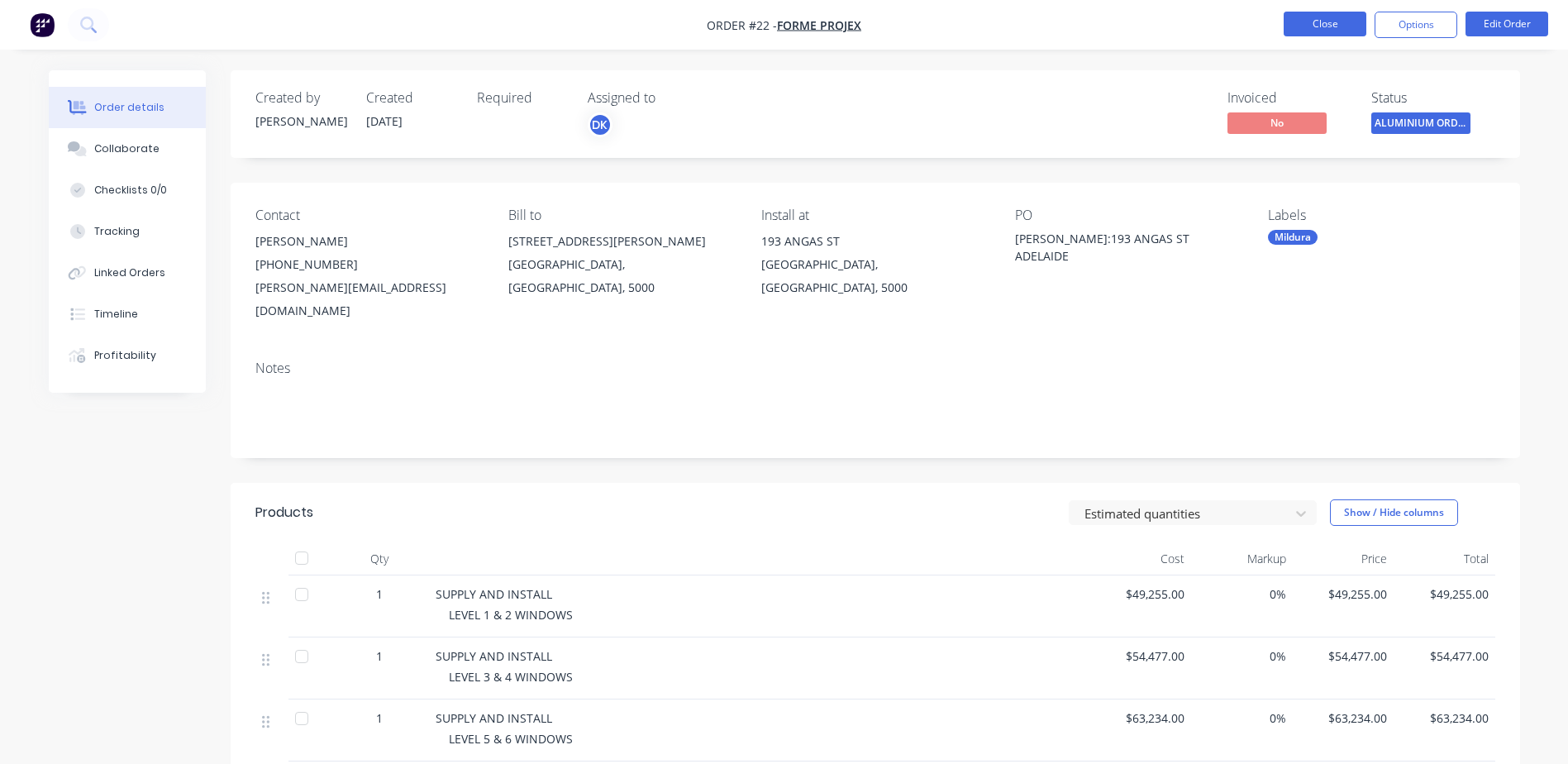
click at [1320, 24] on button "Close" at bounding box center [1325, 24] width 82 height 25
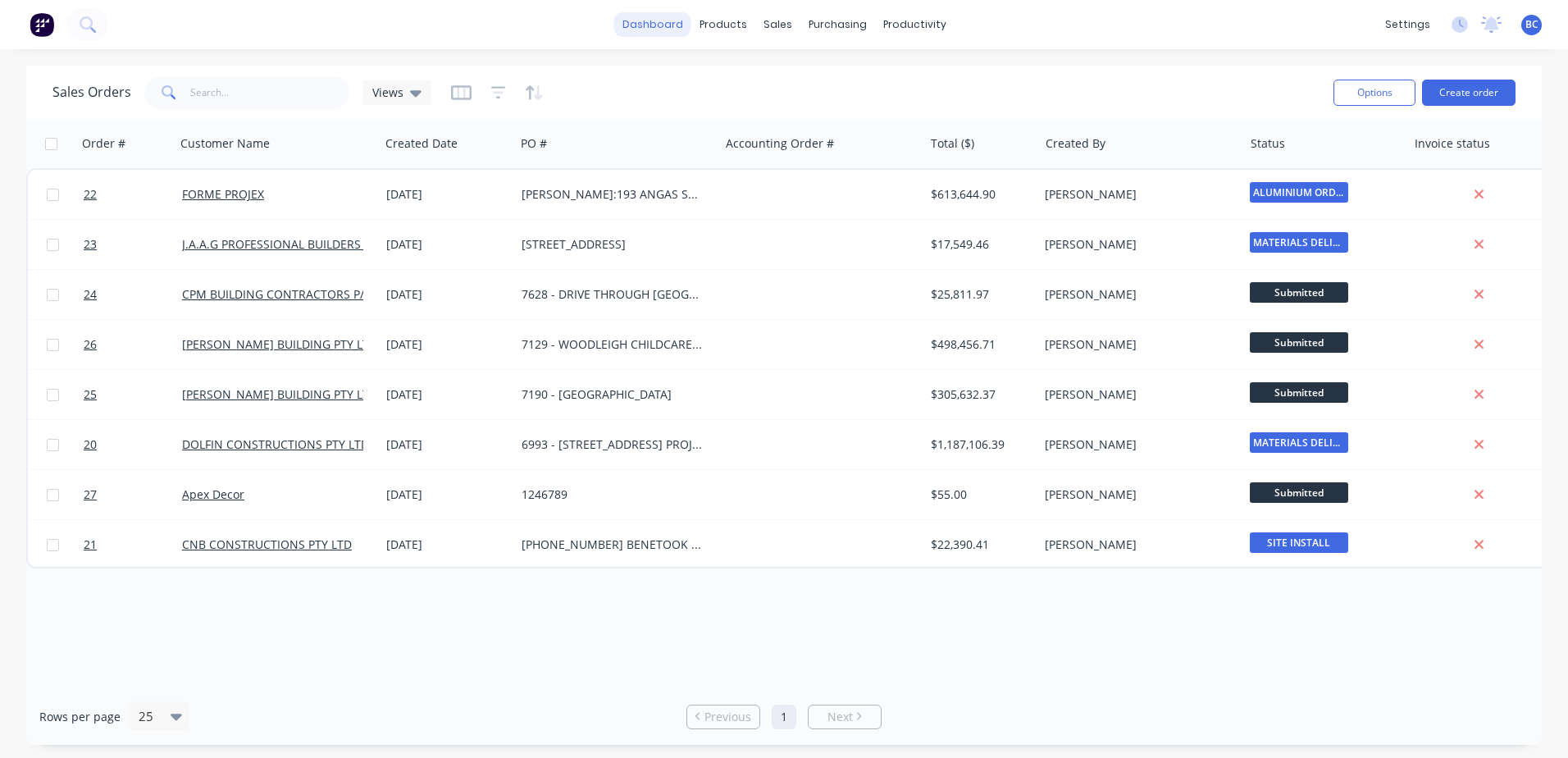
click at [657, 35] on link "dashboard" at bounding box center [653, 24] width 77 height 24
